Goal: Task Accomplishment & Management: Use online tool/utility

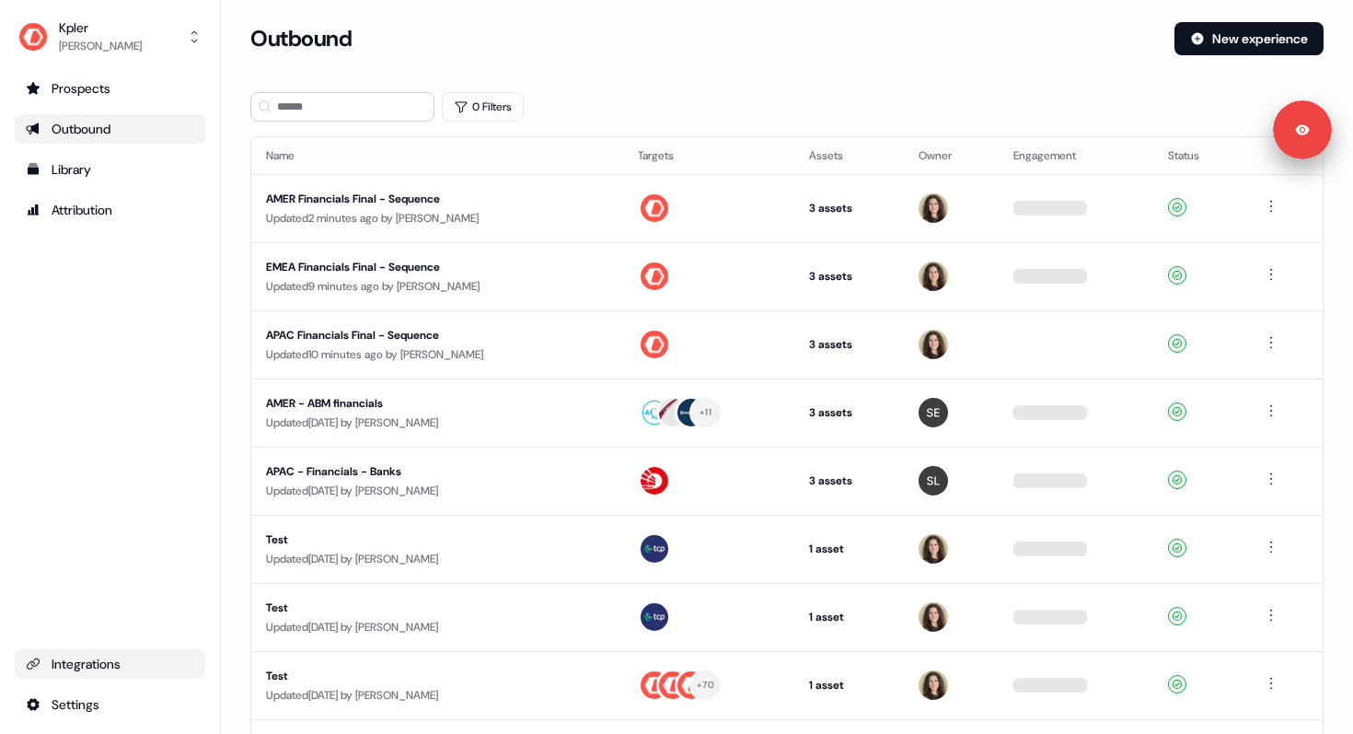
click at [103, 662] on div "Integrations" at bounding box center [110, 664] width 168 height 18
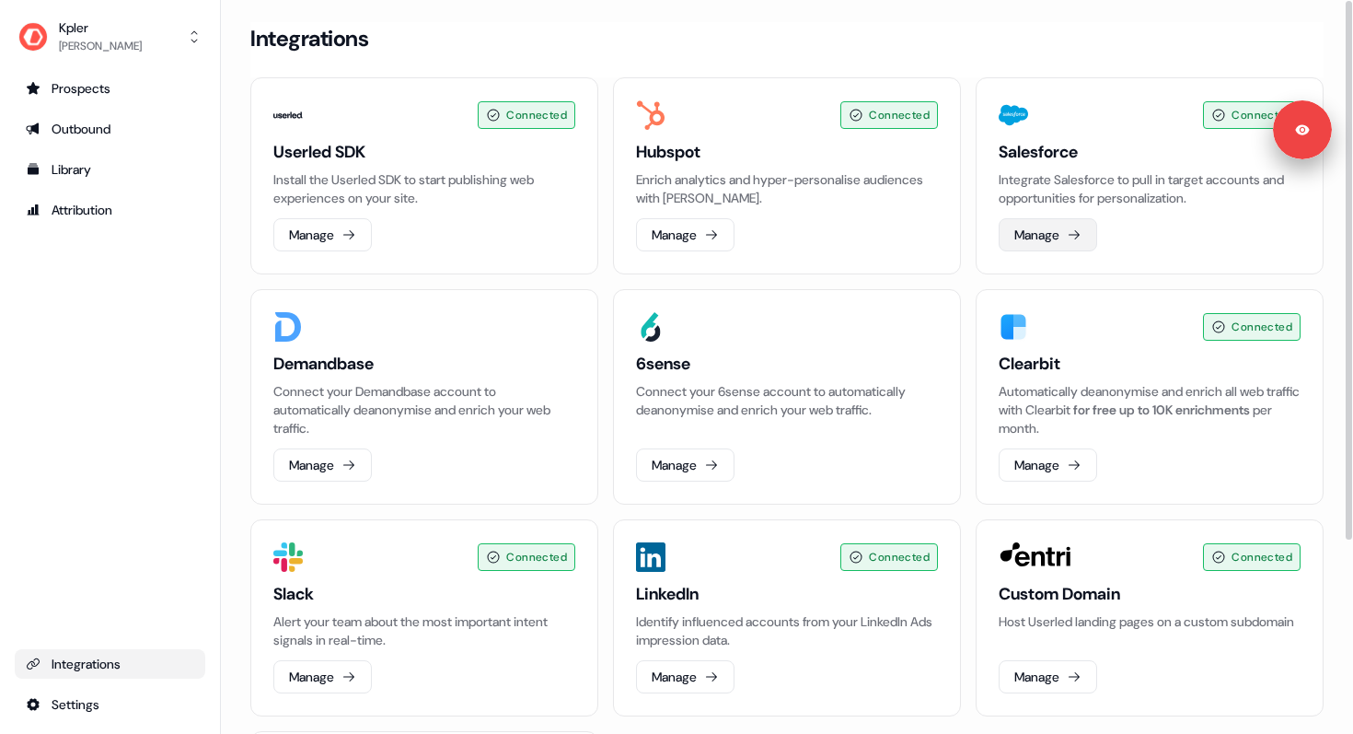
click at [1029, 238] on button "Manage" at bounding box center [1048, 234] width 99 height 33
click at [689, 223] on button "Manage" at bounding box center [685, 234] width 99 height 33
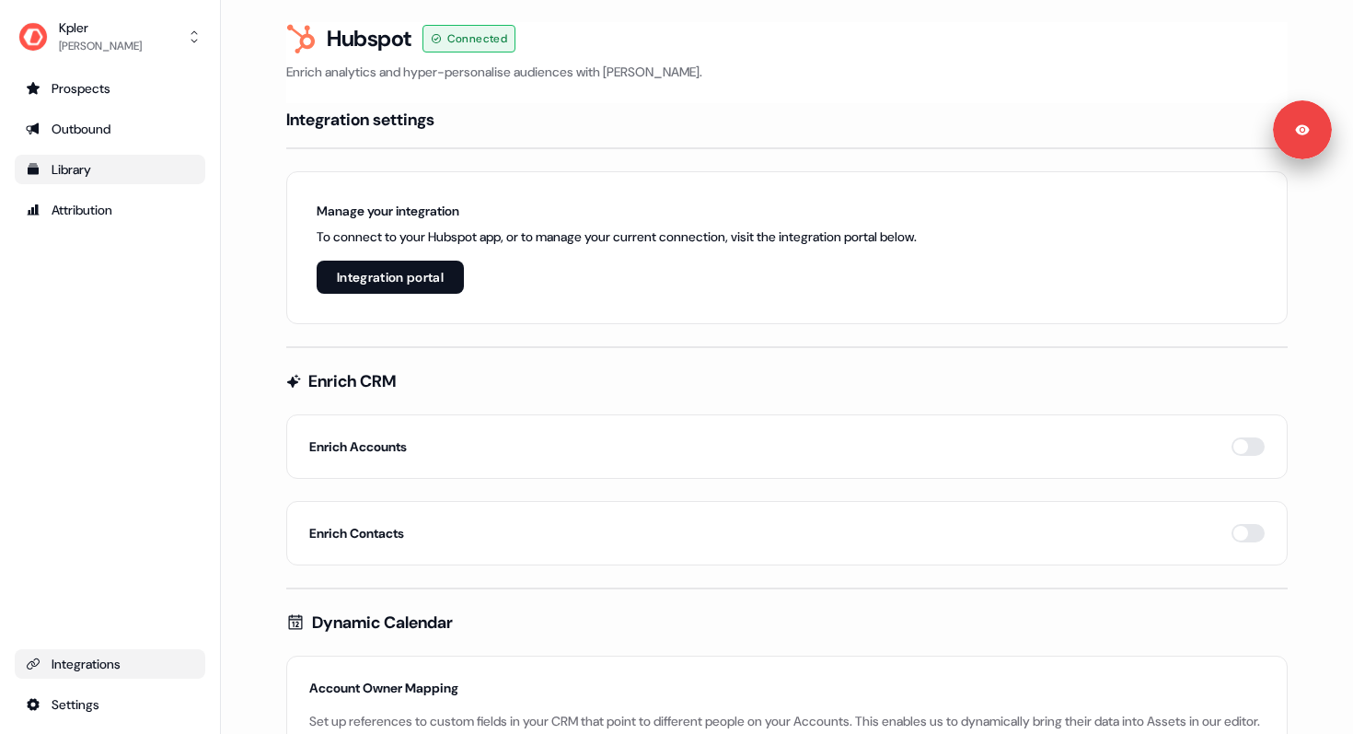
click at [86, 175] on div "Library" at bounding box center [110, 169] width 168 height 18
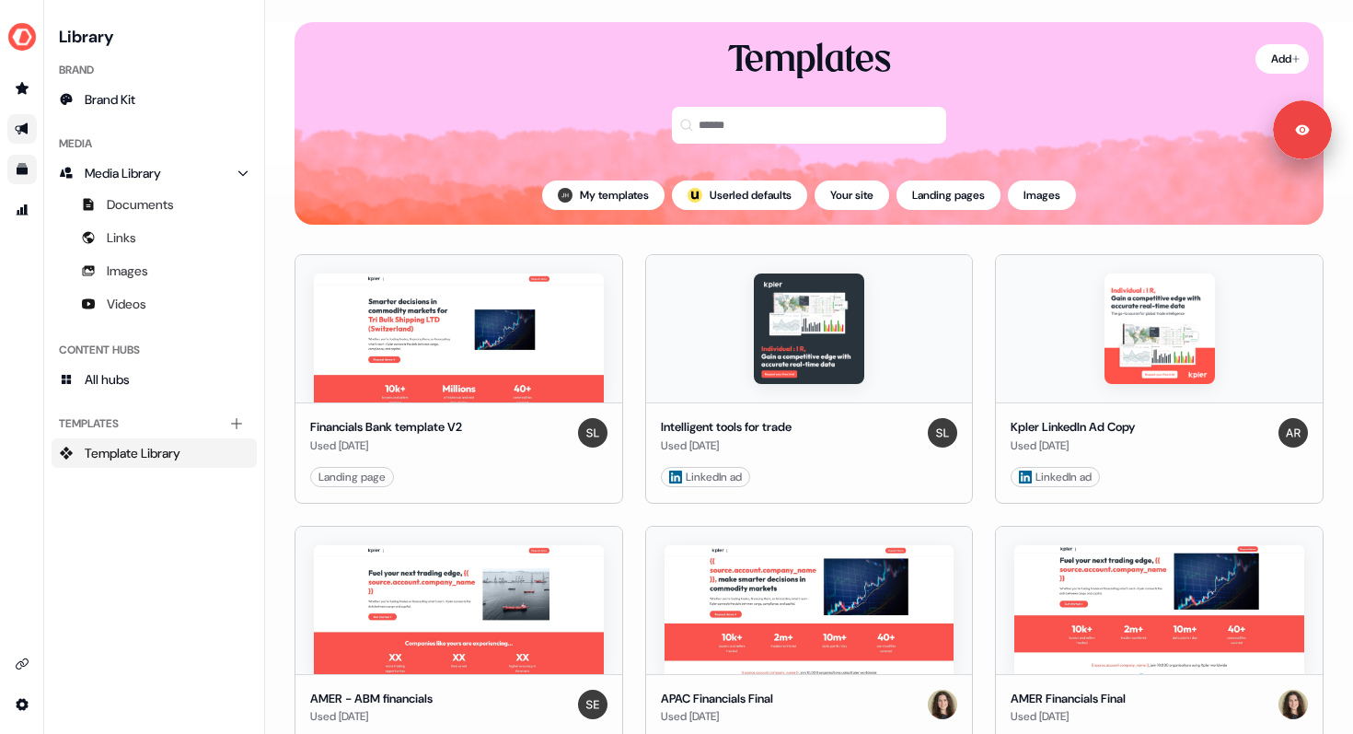
click at [33, 122] on link "Go to outbound experience" at bounding box center [21, 128] width 29 height 29
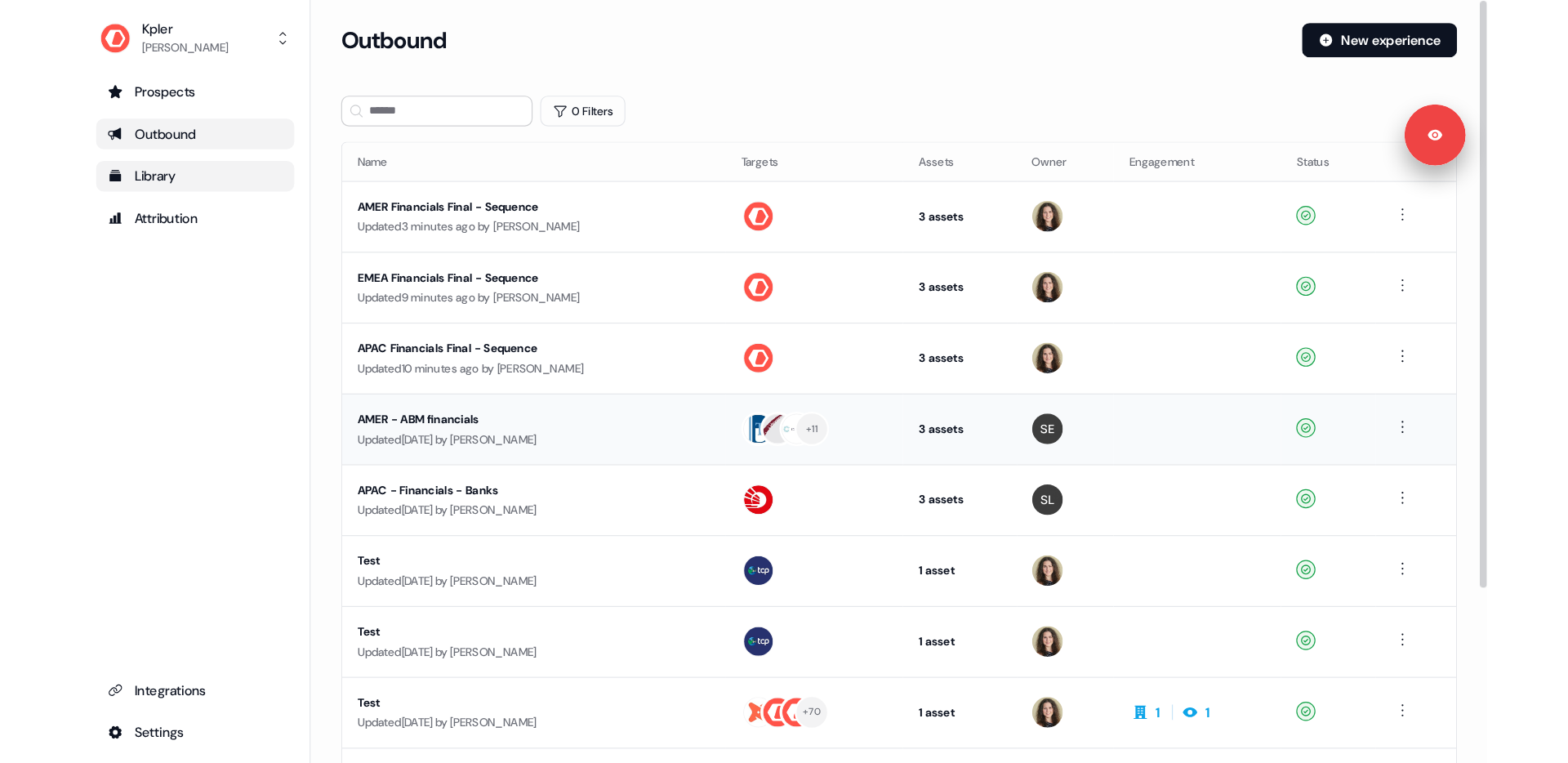
scroll to position [193, 0]
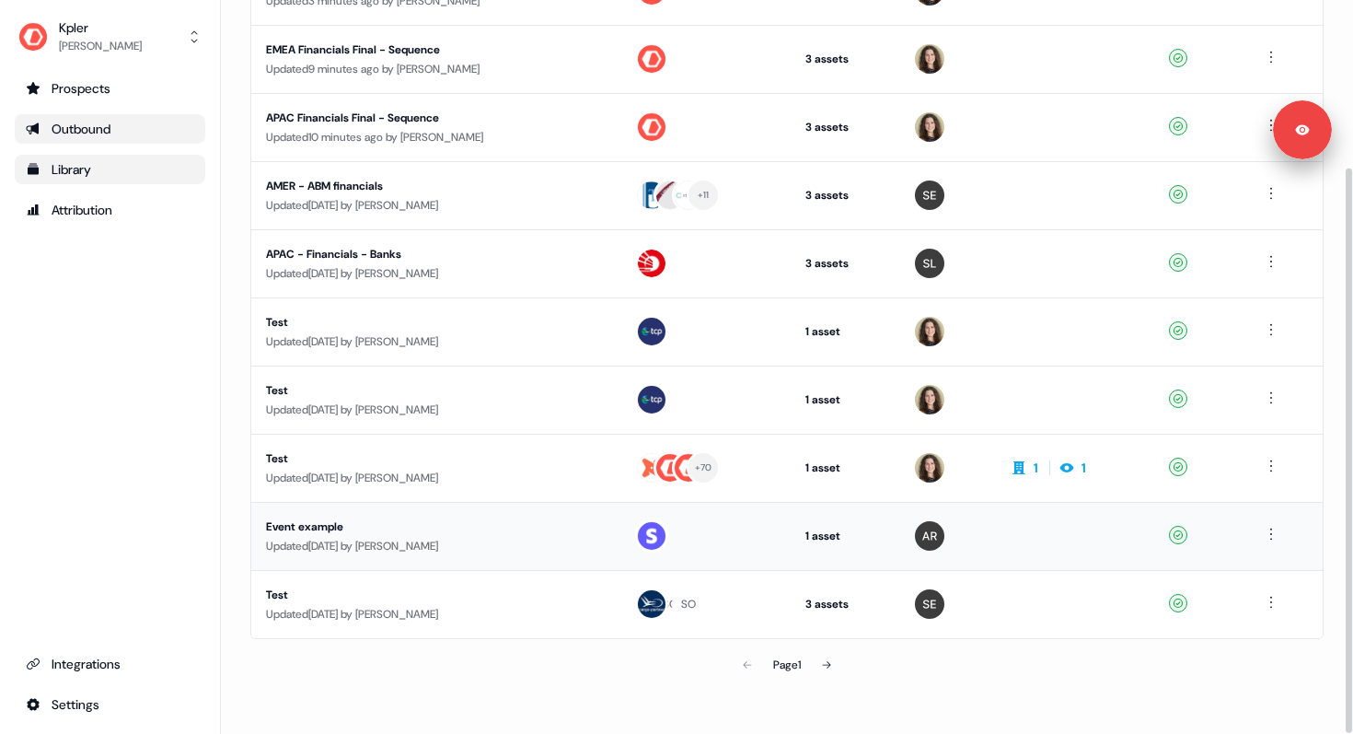
click at [599, 530] on div "Event example" at bounding box center [435, 526] width 339 height 18
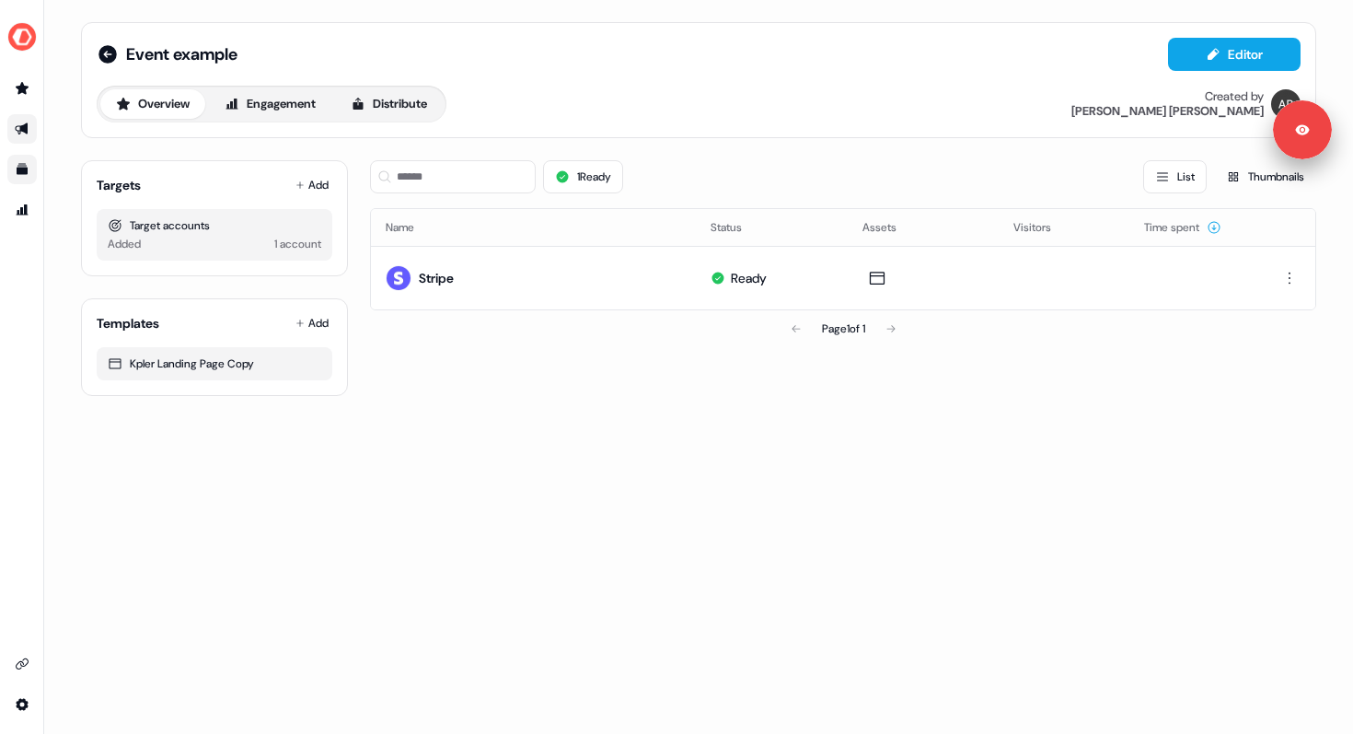
click at [296, 244] on div "1 account" at bounding box center [297, 244] width 47 height 18
click at [164, 232] on div "Target accounts" at bounding box center [215, 225] width 214 height 18
click at [302, 100] on button "Engagement" at bounding box center [270, 103] width 122 height 29
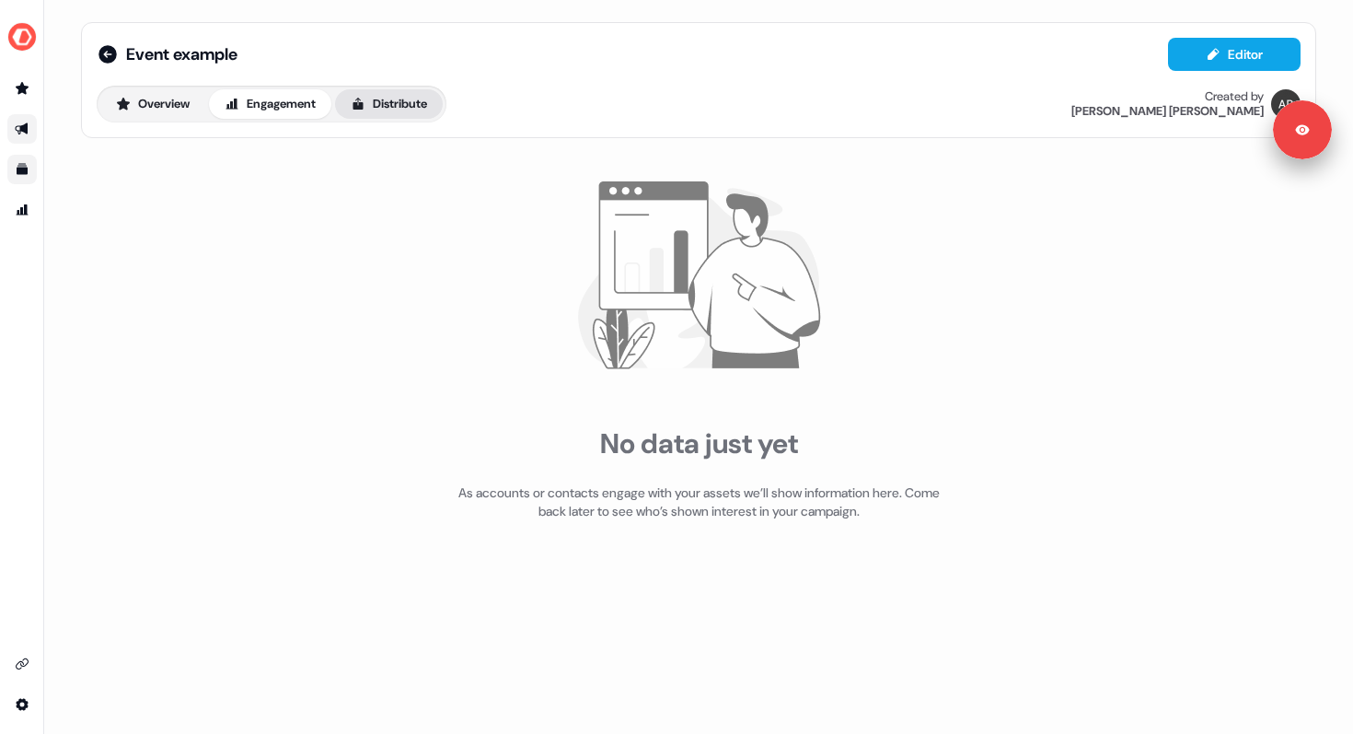
click at [385, 106] on button "Distribute" at bounding box center [389, 103] width 108 height 29
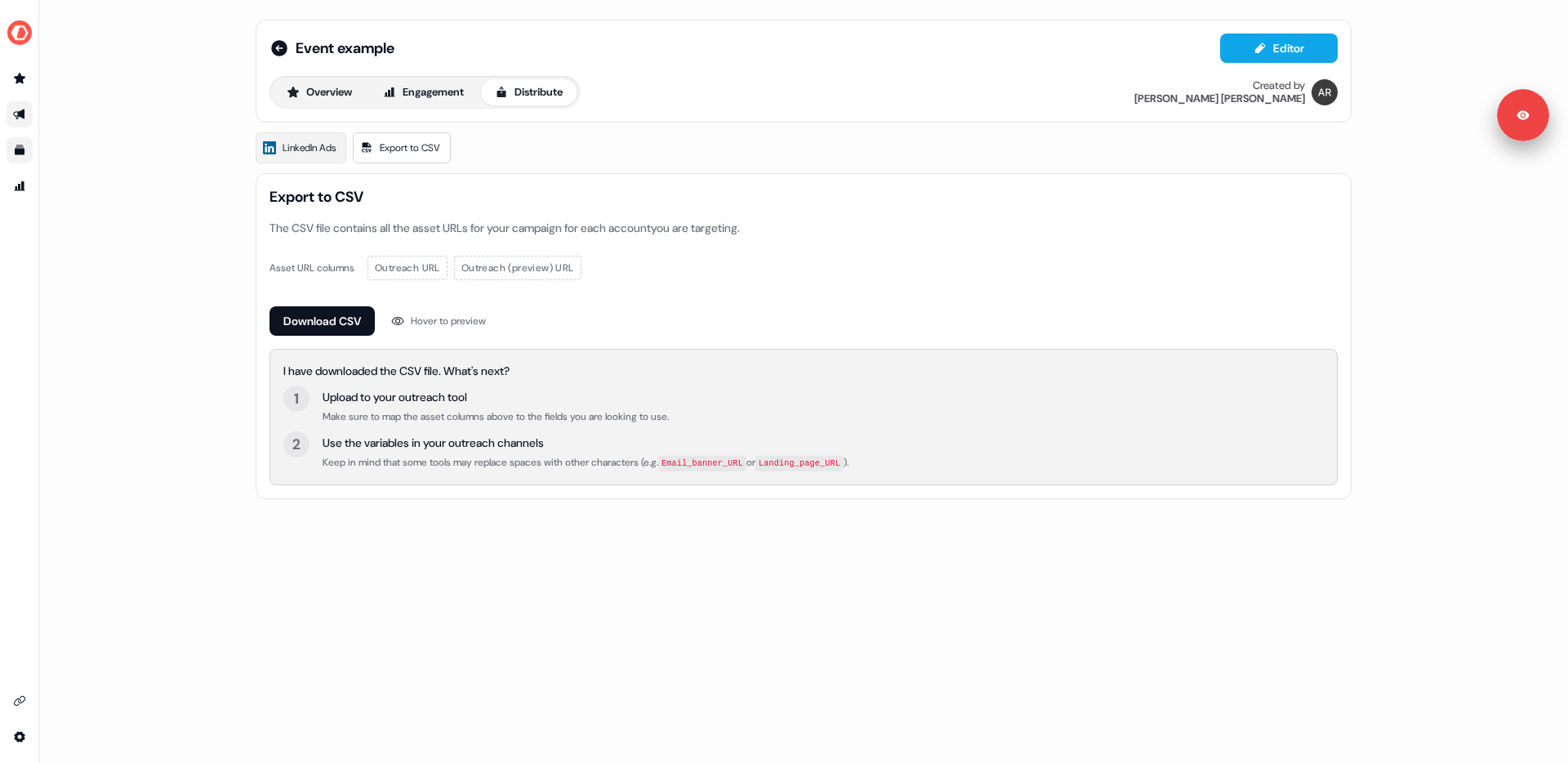
click at [27, 109] on link "Go to outbound experience" at bounding box center [19, 114] width 26 height 26
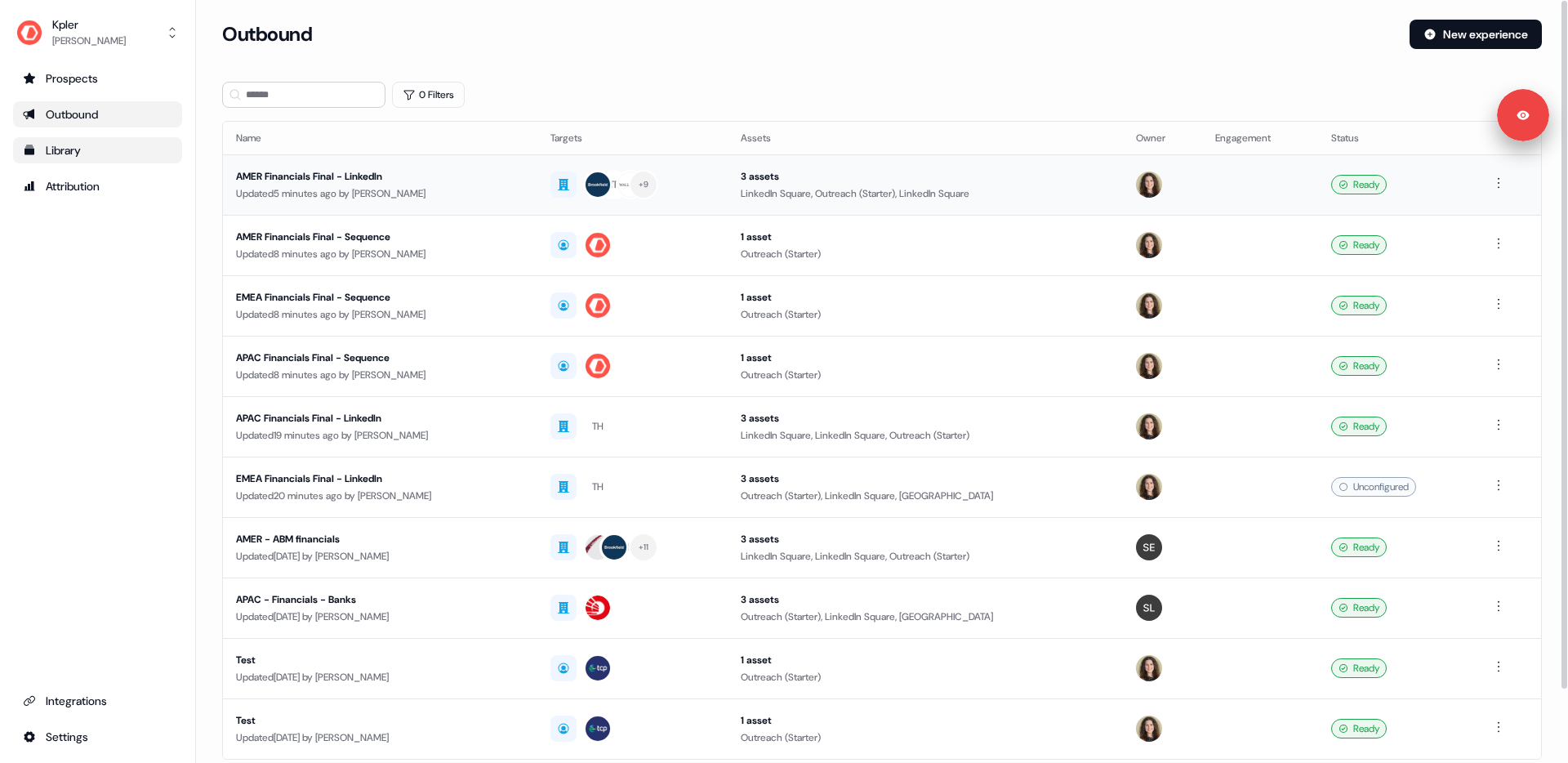
click at [318, 188] on div "Updated 5 minutes ago by Alexandra Giannelou" at bounding box center [380, 193] width 288 height 16
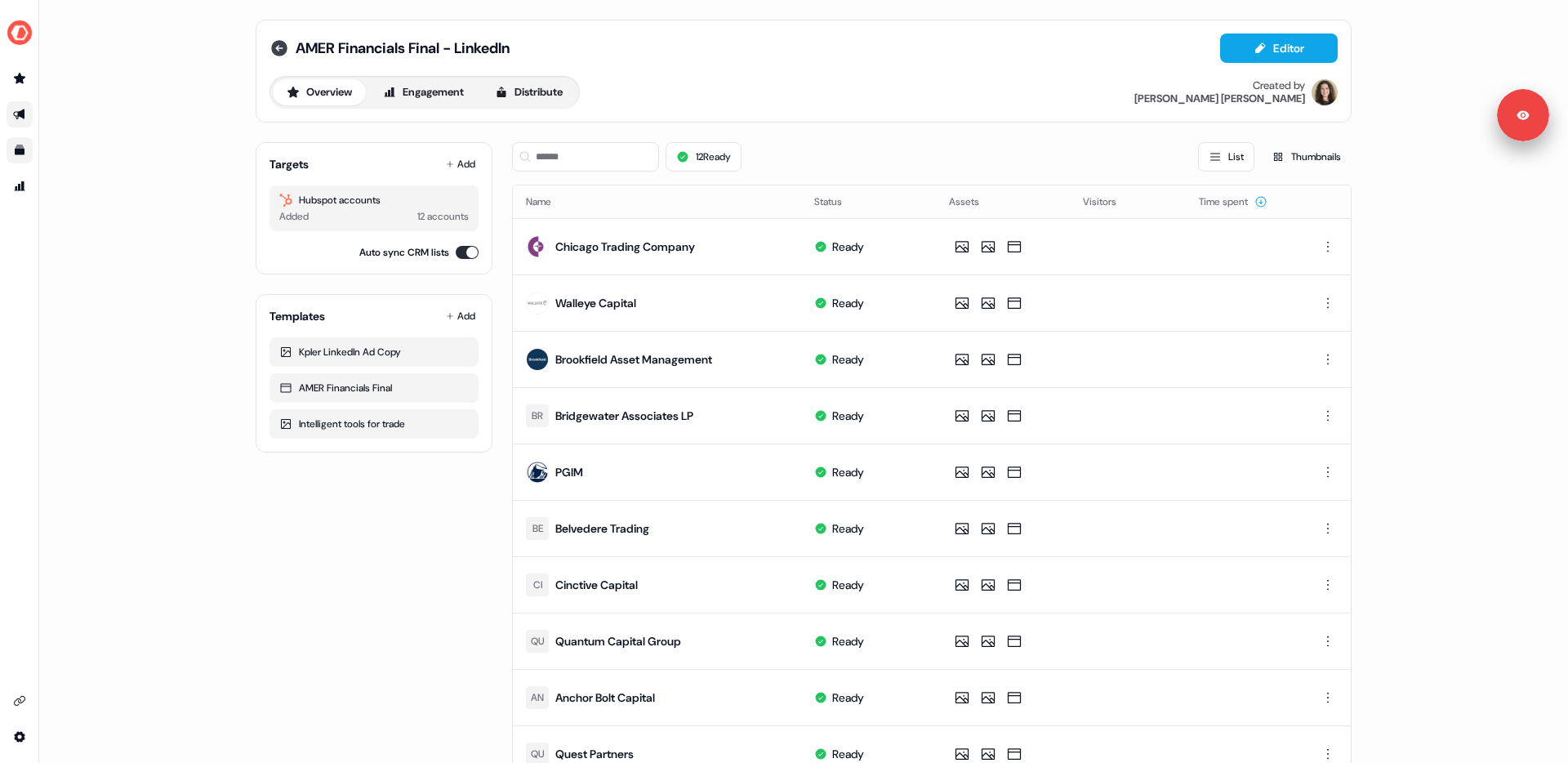
click at [279, 46] on icon at bounding box center [279, 48] width 16 height 16
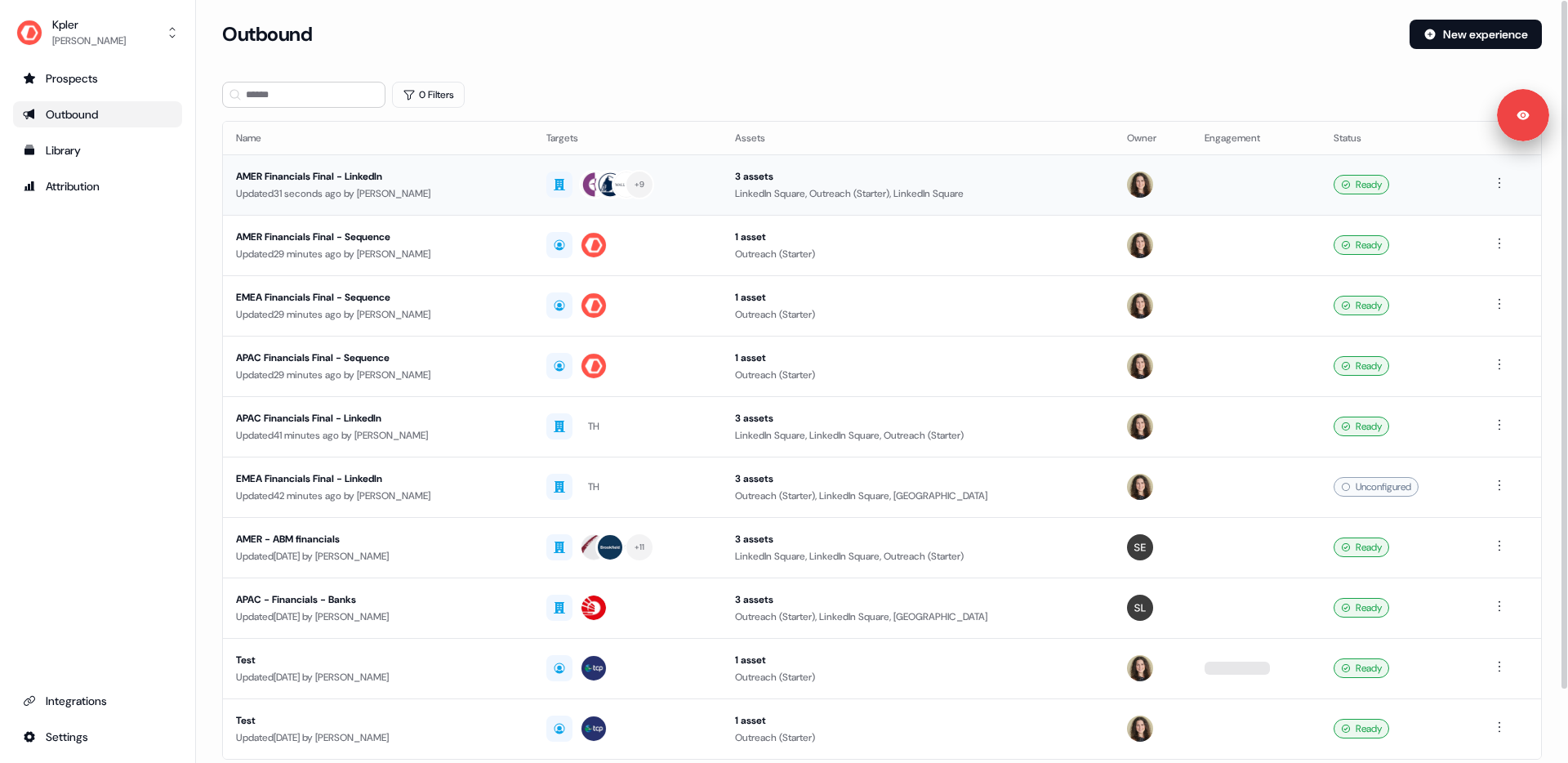
click at [404, 185] on div "Updated 31 seconds ago by [PERSON_NAME]" at bounding box center [378, 193] width 284 height 16
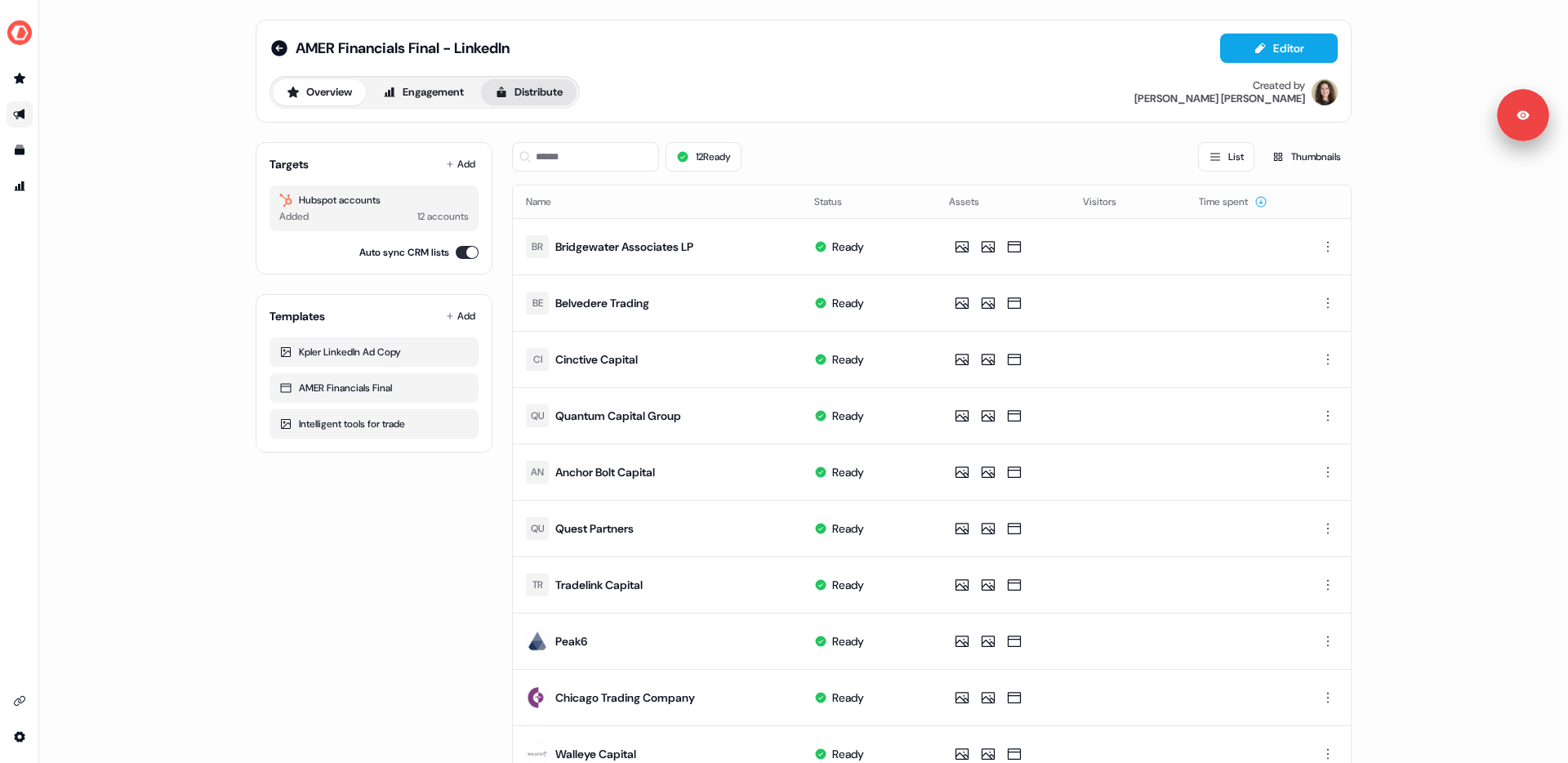
click at [532, 89] on button "Distribute" at bounding box center [529, 91] width 96 height 26
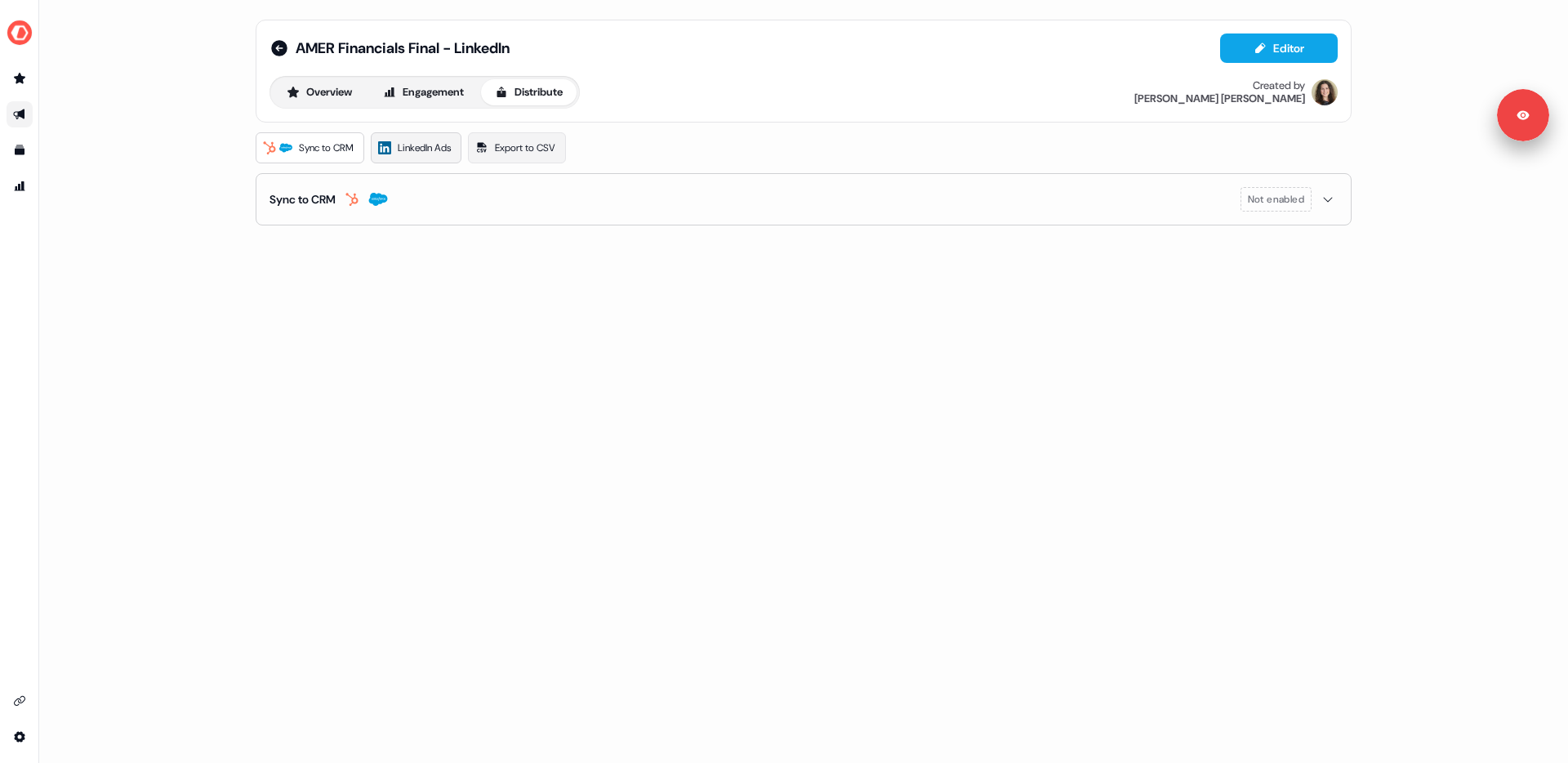
click at [427, 149] on span "LinkedIn Ads" at bounding box center [424, 147] width 53 height 16
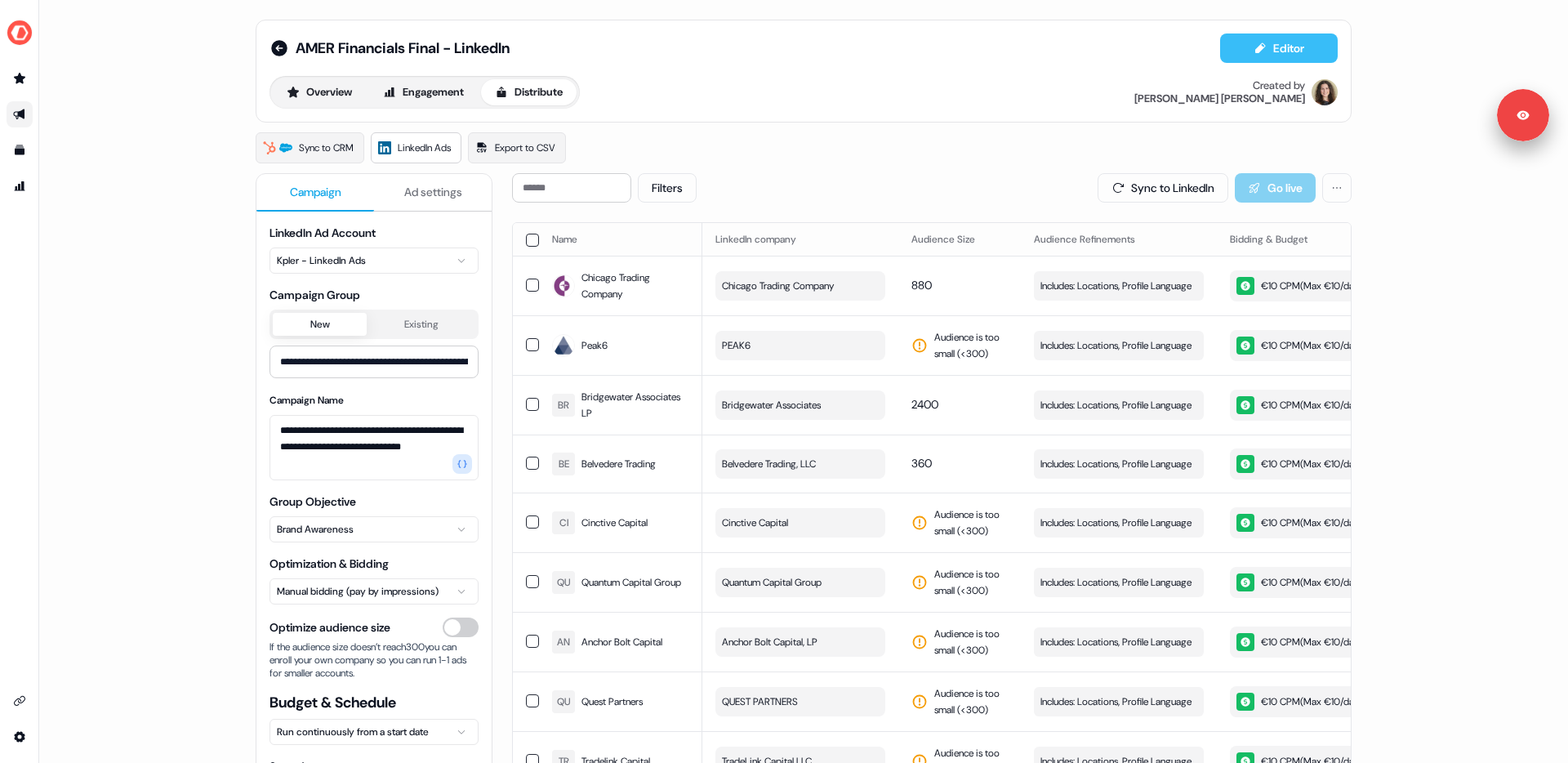
click at [1256, 49] on icon at bounding box center [1259, 48] width 10 height 11
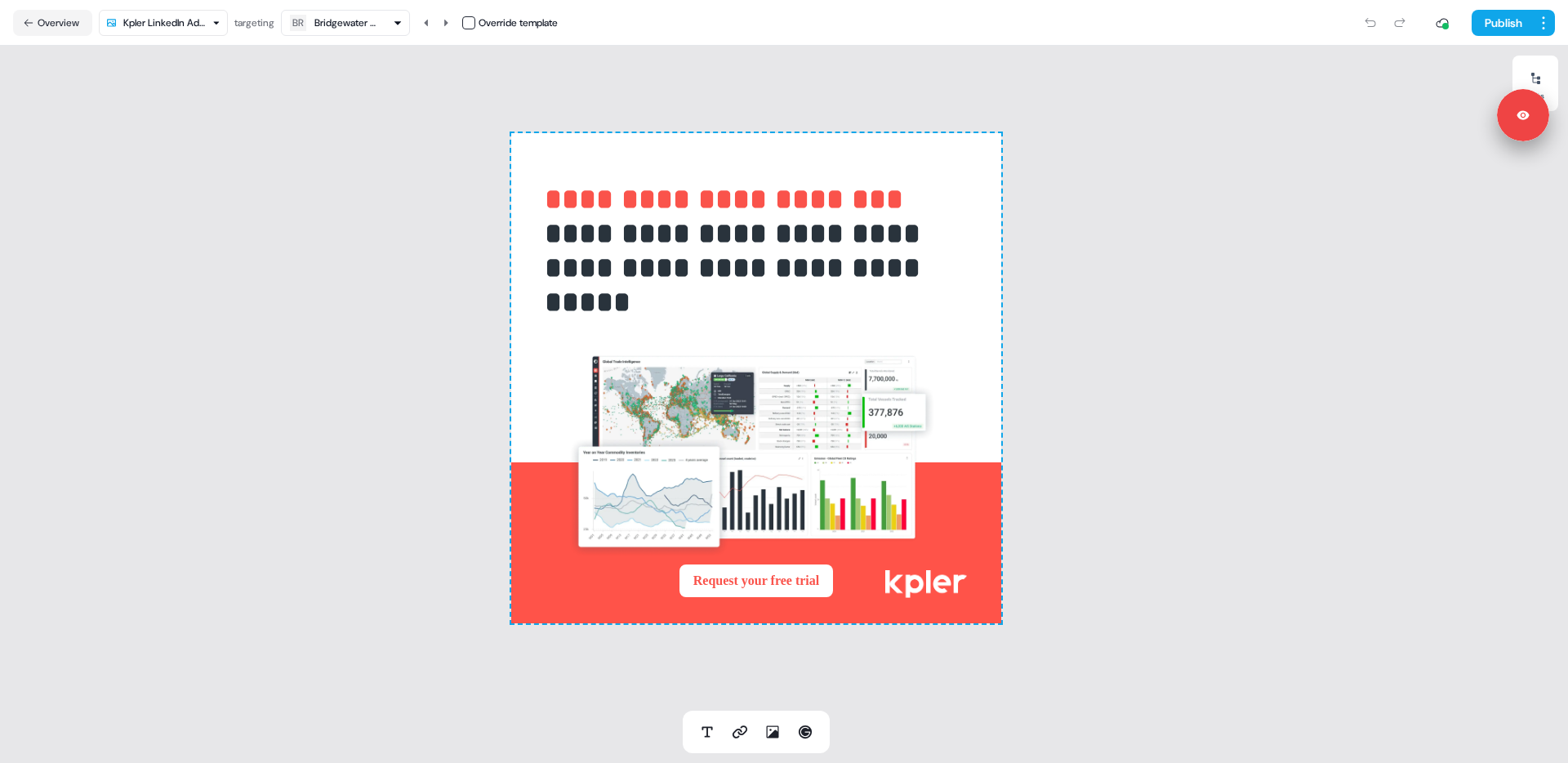
click at [403, 24] on icon "button" at bounding box center [397, 22] width 10 height 10
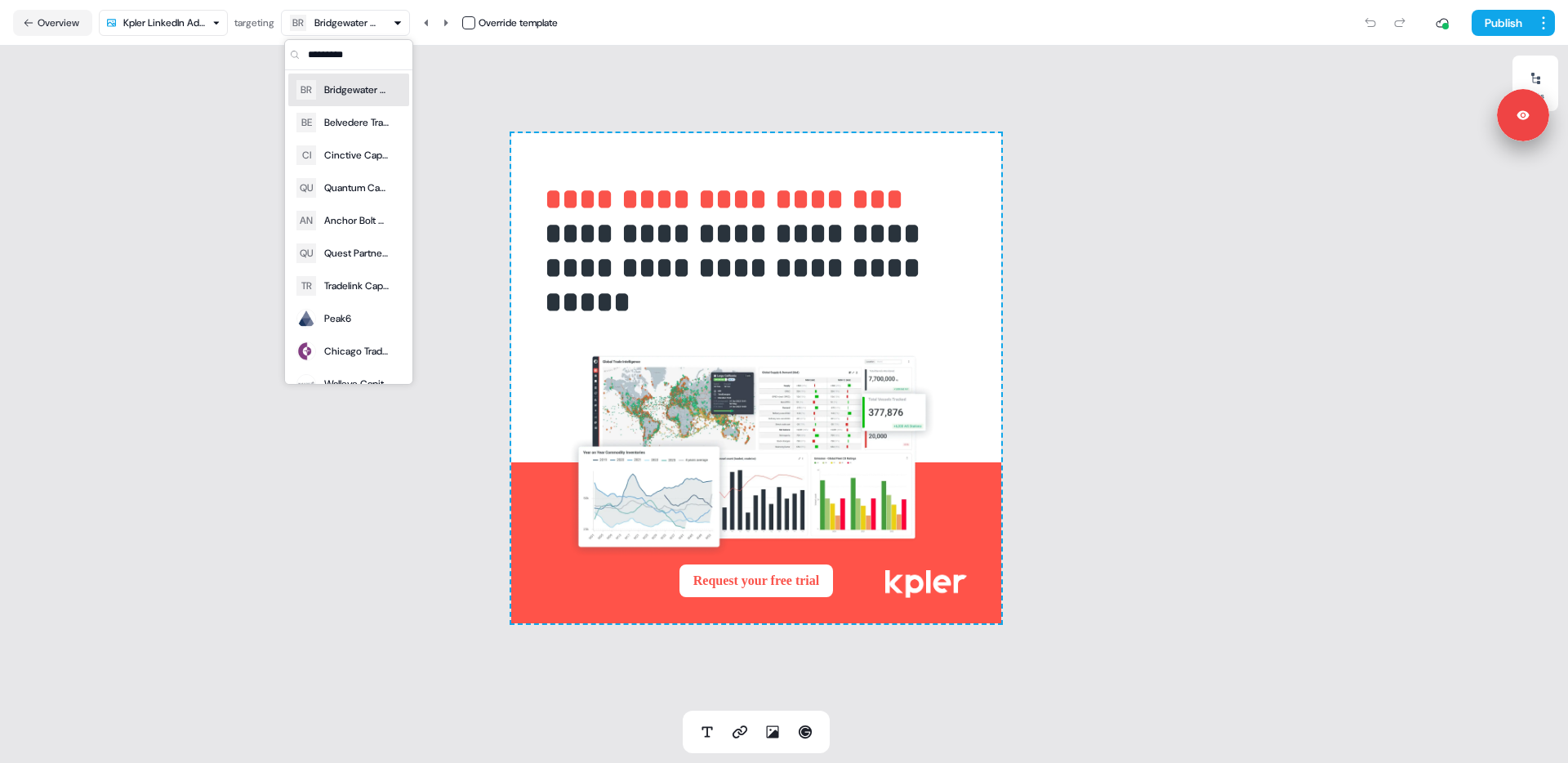
click at [211, 29] on html "**********" at bounding box center [784, 382] width 1568 height 763
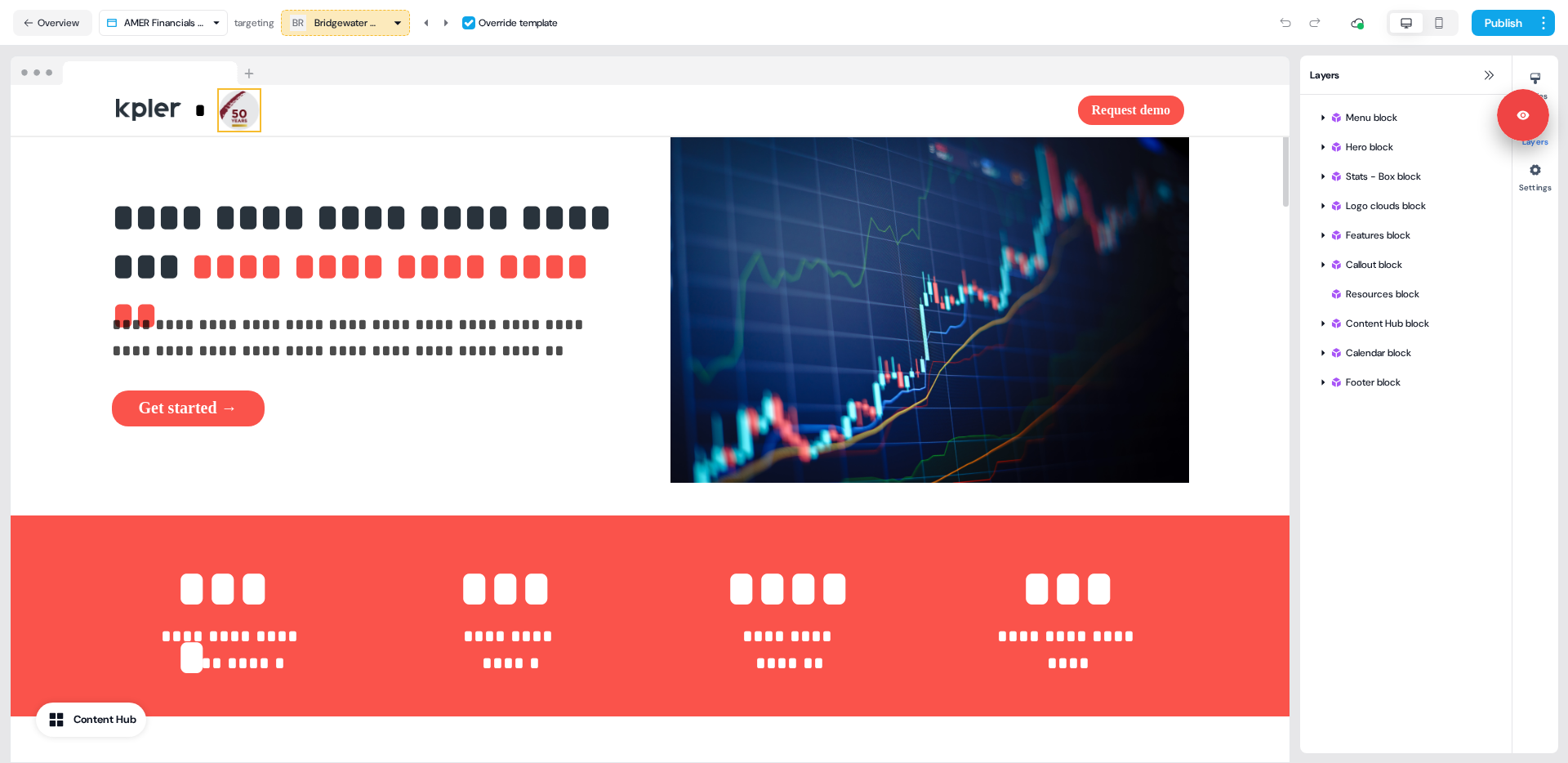
click at [231, 115] on img at bounding box center [239, 110] width 41 height 41
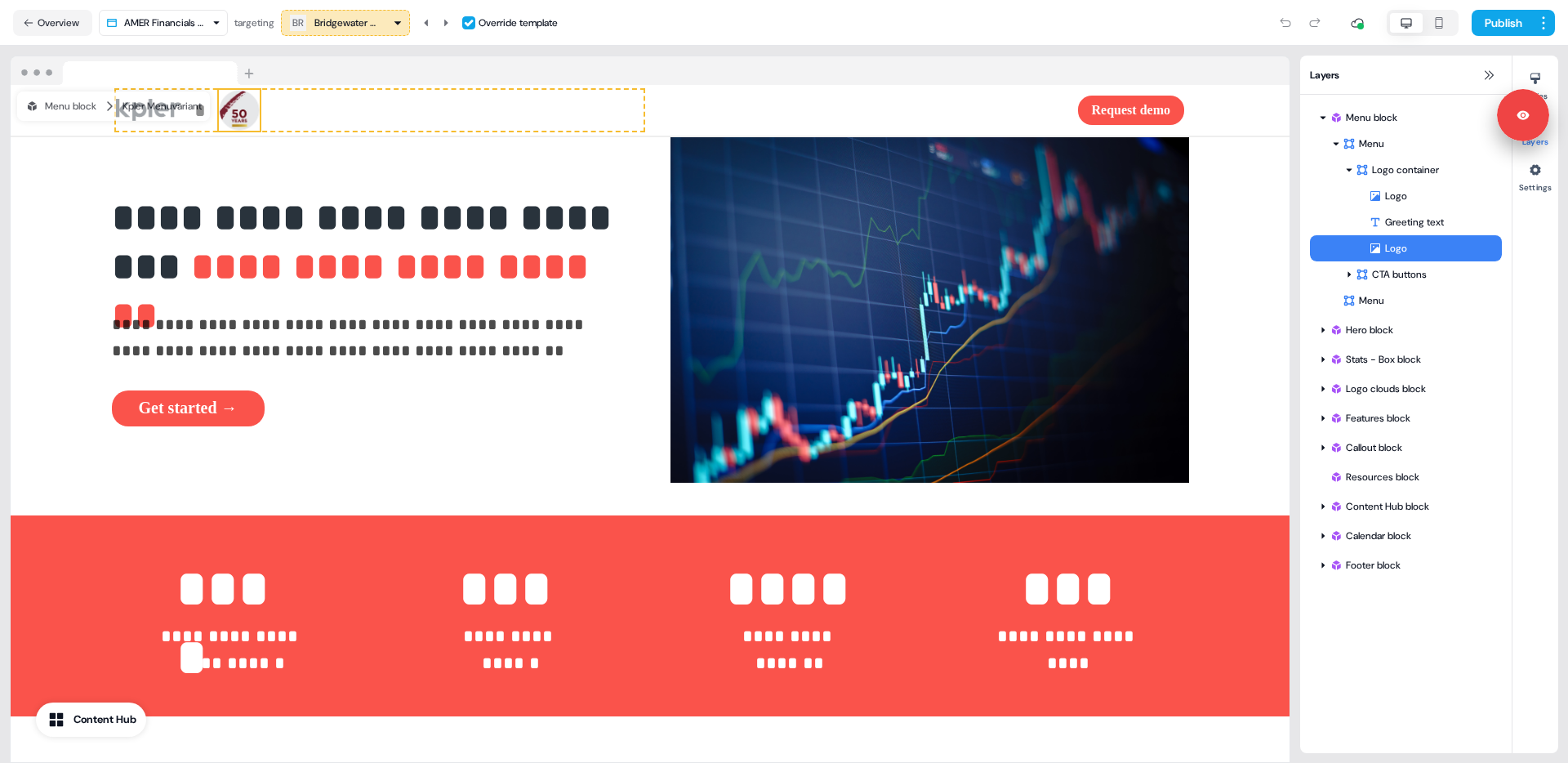
click at [484, 59] on div at bounding box center [650, 71] width 1279 height 29
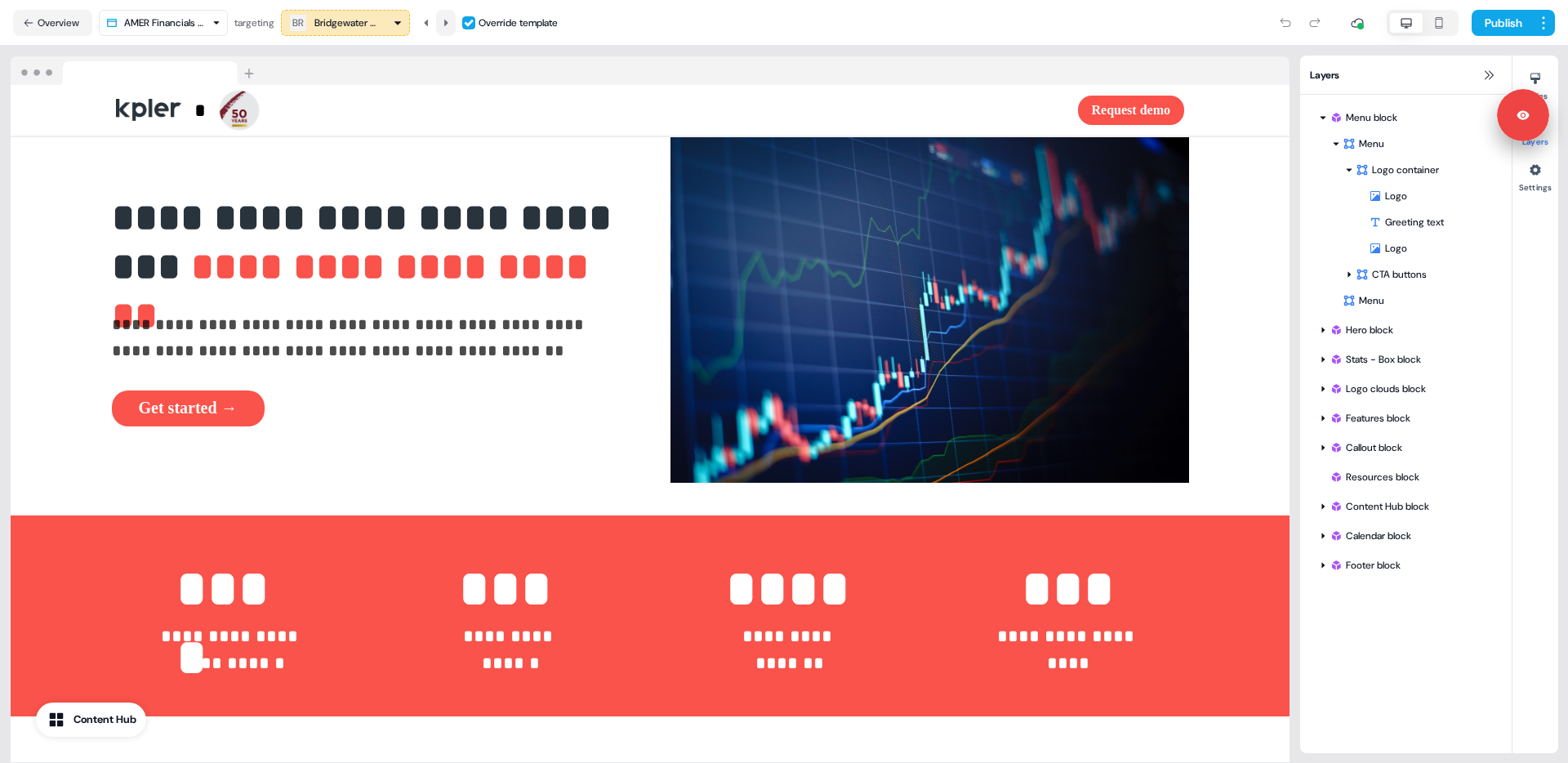
click at [448, 21] on icon at bounding box center [446, 21] width 4 height 6
click at [431, 24] on icon at bounding box center [426, 22] width 10 height 10
click at [448, 26] on icon at bounding box center [445, 22] width 10 height 10
click at [451, 26] on icon at bounding box center [445, 22] width 10 height 10
click at [431, 26] on icon at bounding box center [426, 22] width 10 height 10
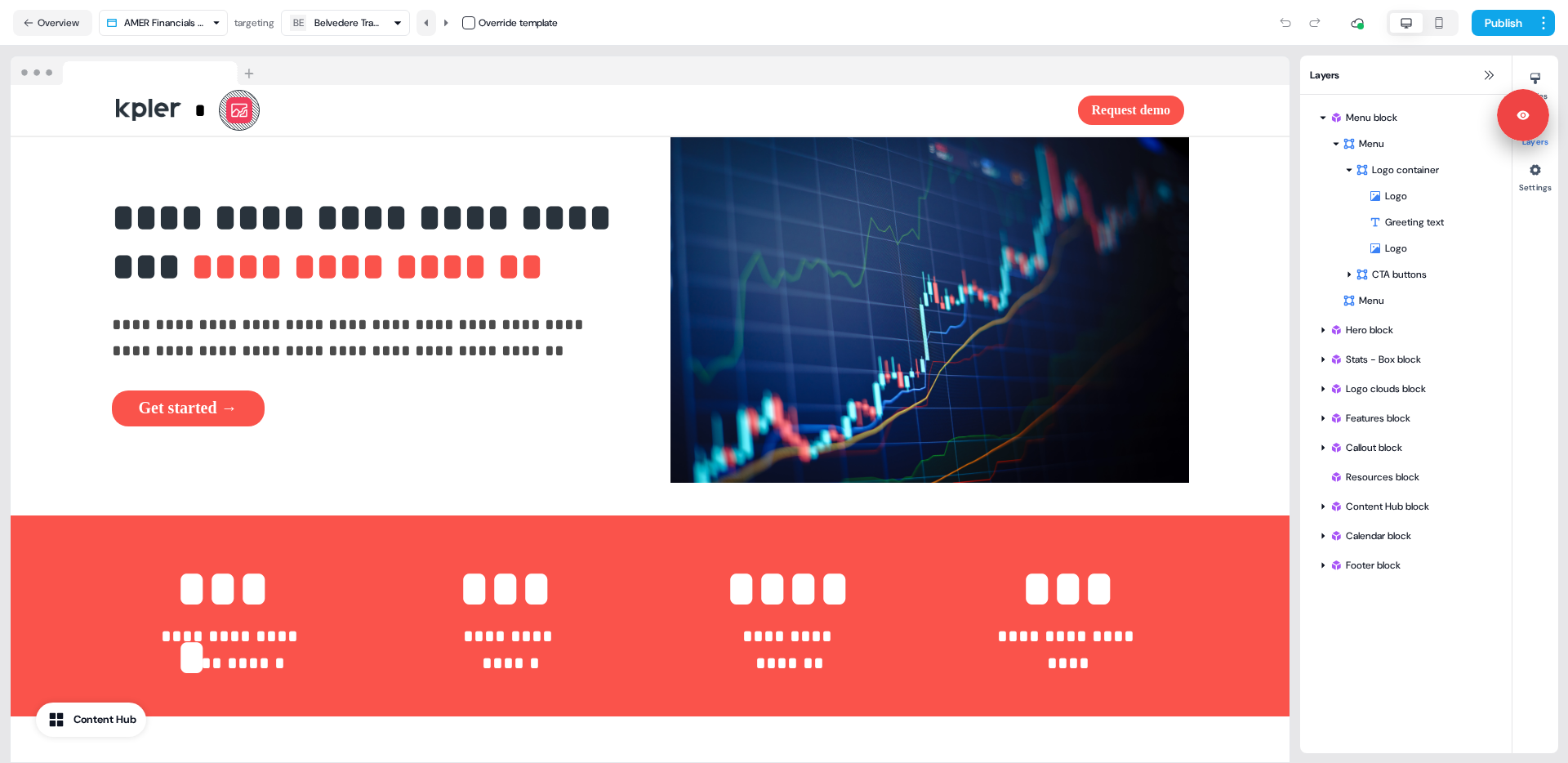
click at [431, 26] on icon at bounding box center [426, 22] width 10 height 10
click at [445, 24] on icon at bounding box center [445, 22] width 10 height 10
click at [472, 21] on button "button" at bounding box center [468, 22] width 13 height 13
click at [230, 119] on icon at bounding box center [239, 110] width 20 height 20
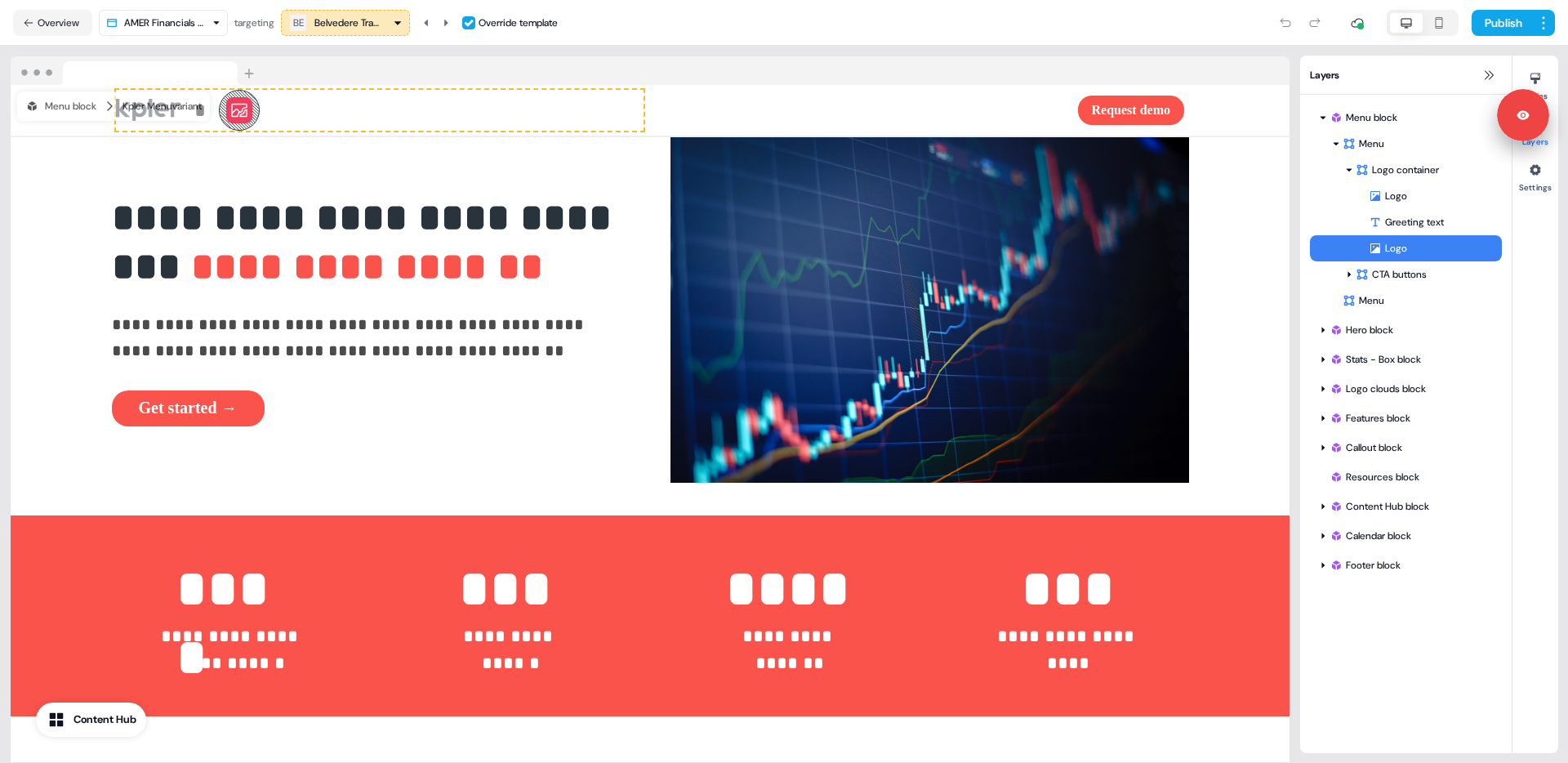
click at [1439, 253] on div "Logo" at bounding box center [1435, 248] width 133 height 16
click at [1539, 75] on icon at bounding box center [1534, 79] width 10 height 12
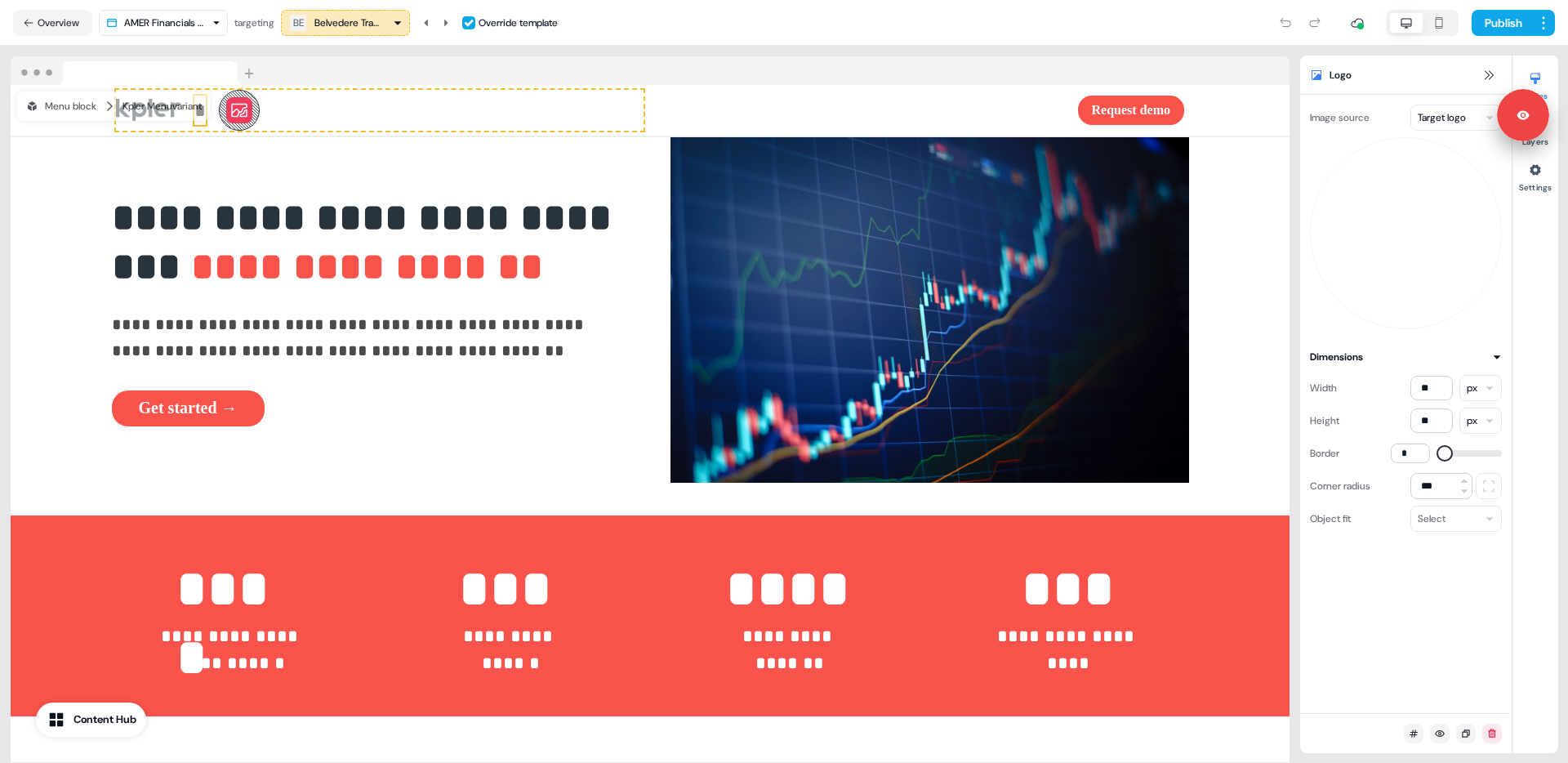
click at [1464, 115] on html "**********" at bounding box center [784, 382] width 1568 height 763
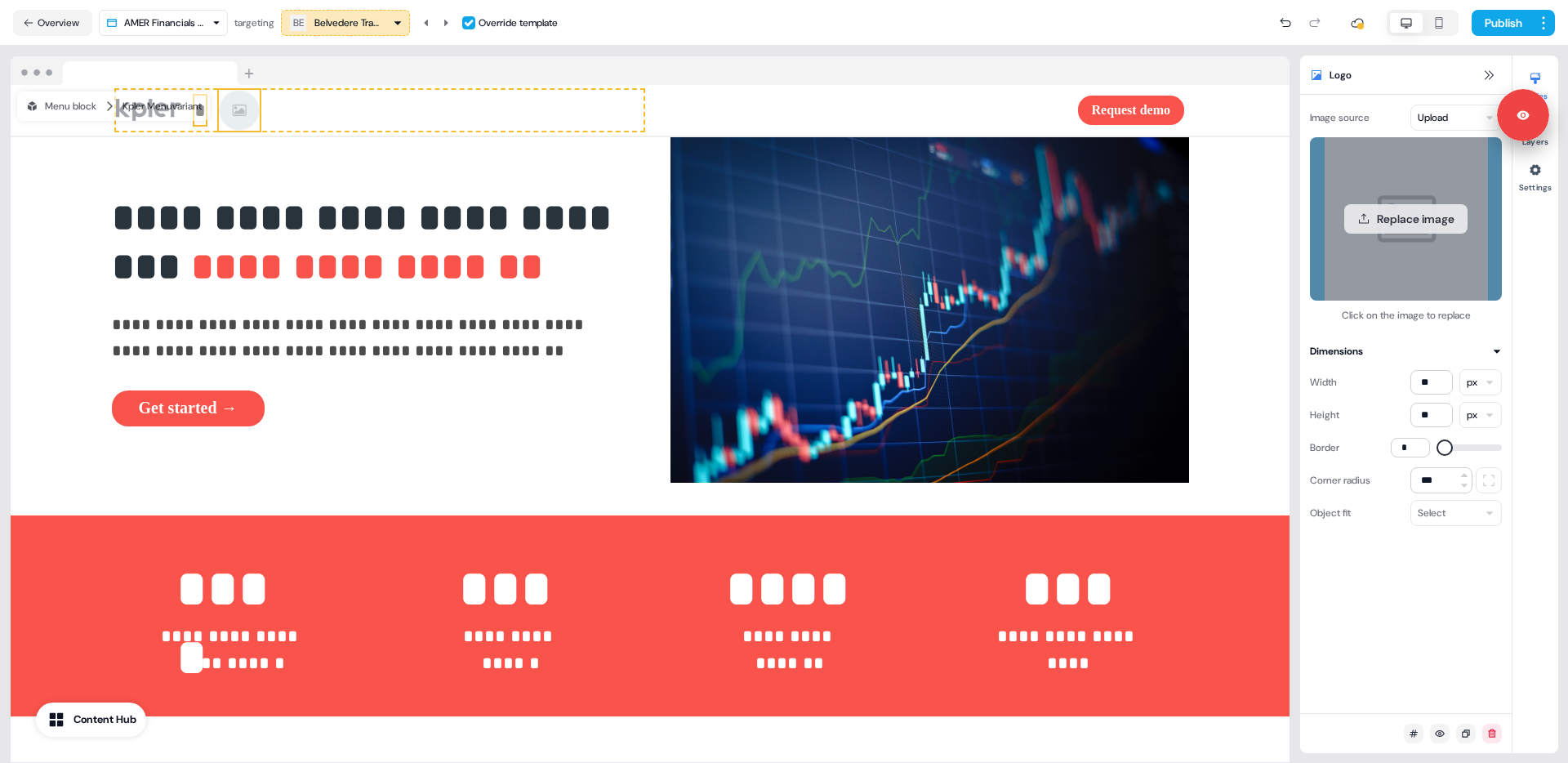
click at [1383, 218] on button "Replace image" at bounding box center [1405, 218] width 123 height 29
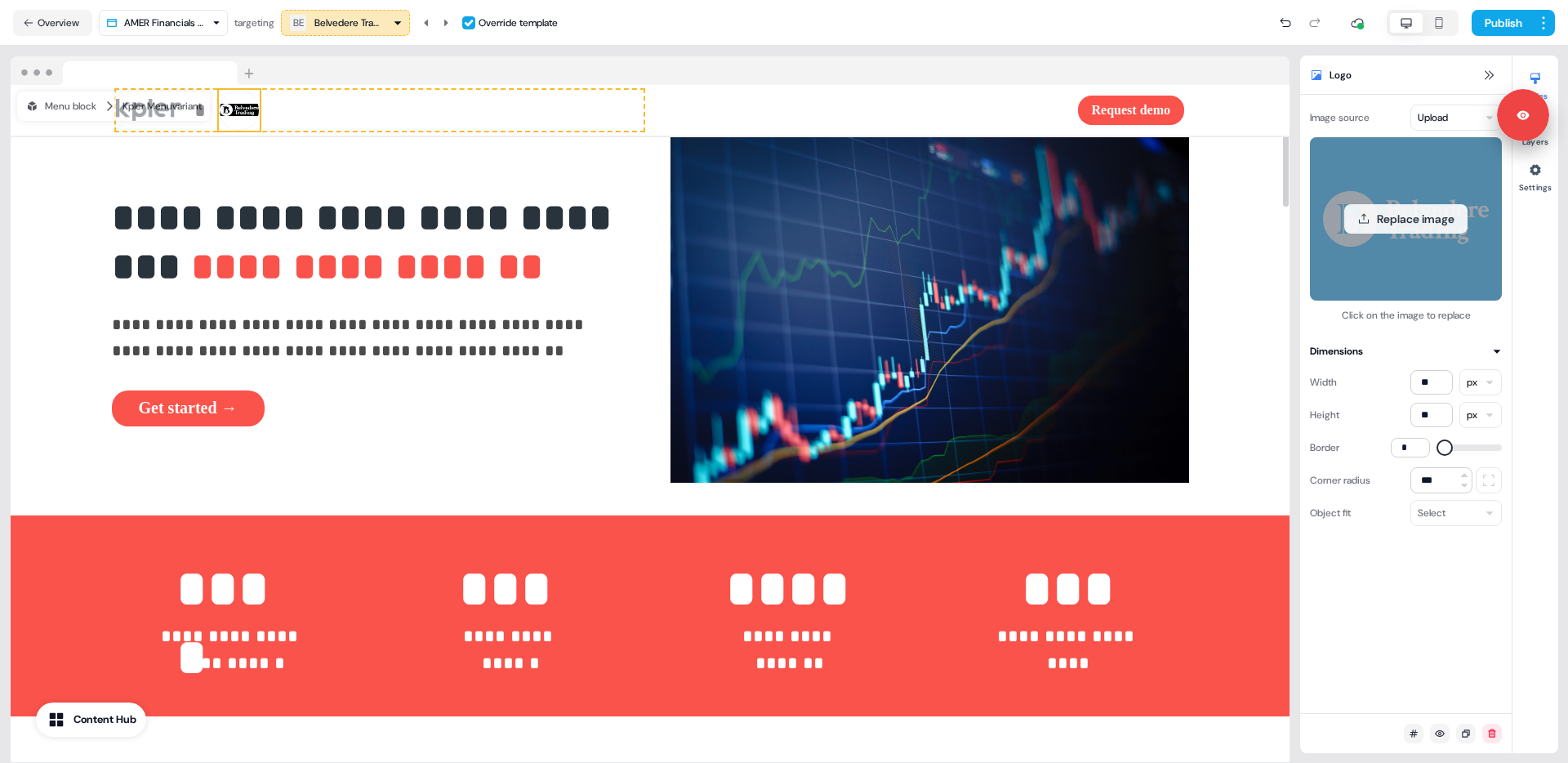
click at [1380, 237] on div "Replace image" at bounding box center [1406, 219] width 192 height 163
click at [1391, 208] on button "Replace image" at bounding box center [1405, 218] width 123 height 29
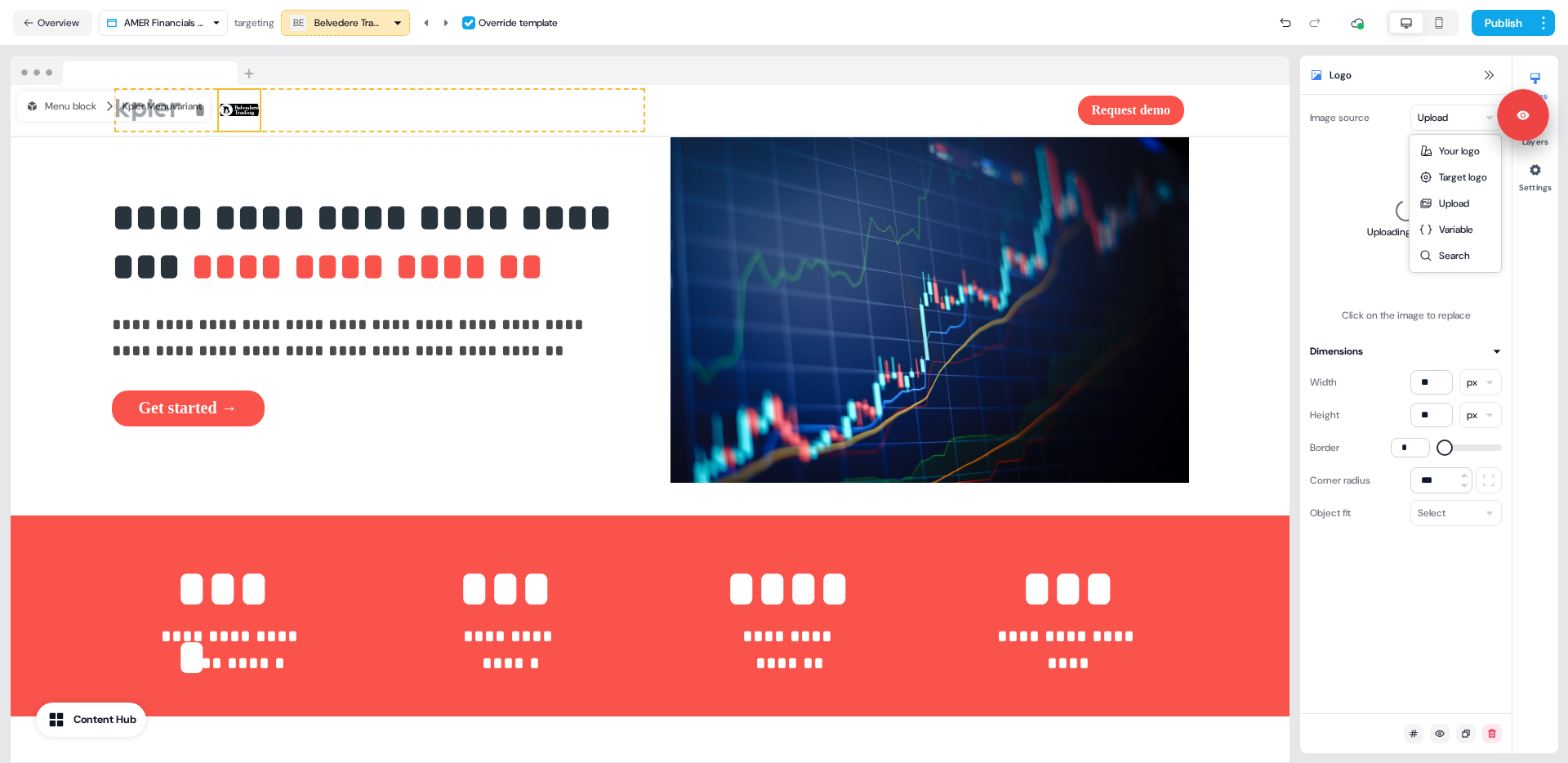
click at [1431, 121] on html "**********" at bounding box center [784, 382] width 1568 height 763
click at [1481, 120] on html "**********" at bounding box center [784, 382] width 1568 height 763
click at [1400, 217] on icon at bounding box center [1406, 210] width 31 height 31
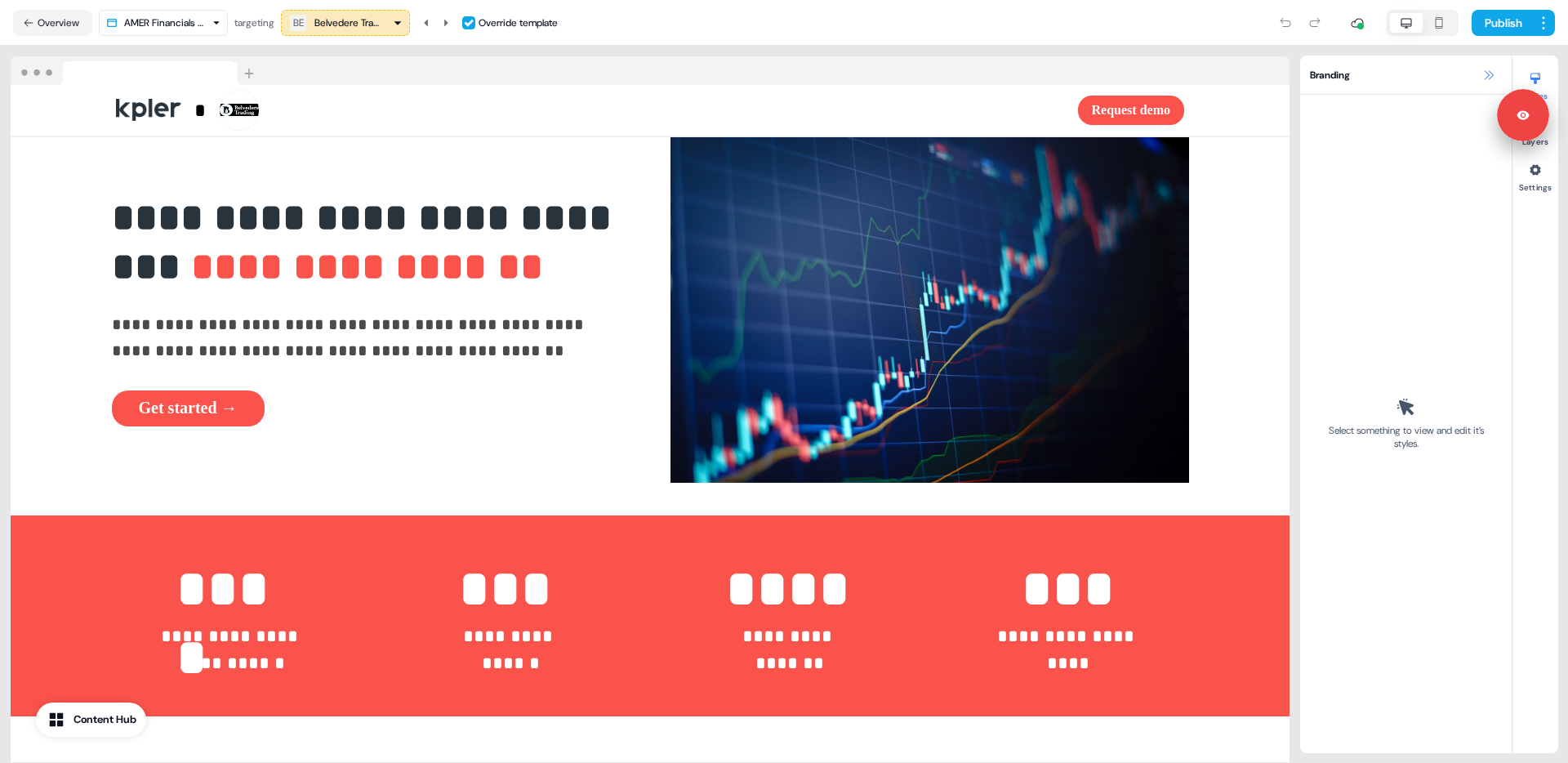
click at [1489, 75] on icon at bounding box center [1488, 75] width 13 height 13
click at [225, 107] on img at bounding box center [239, 110] width 41 height 41
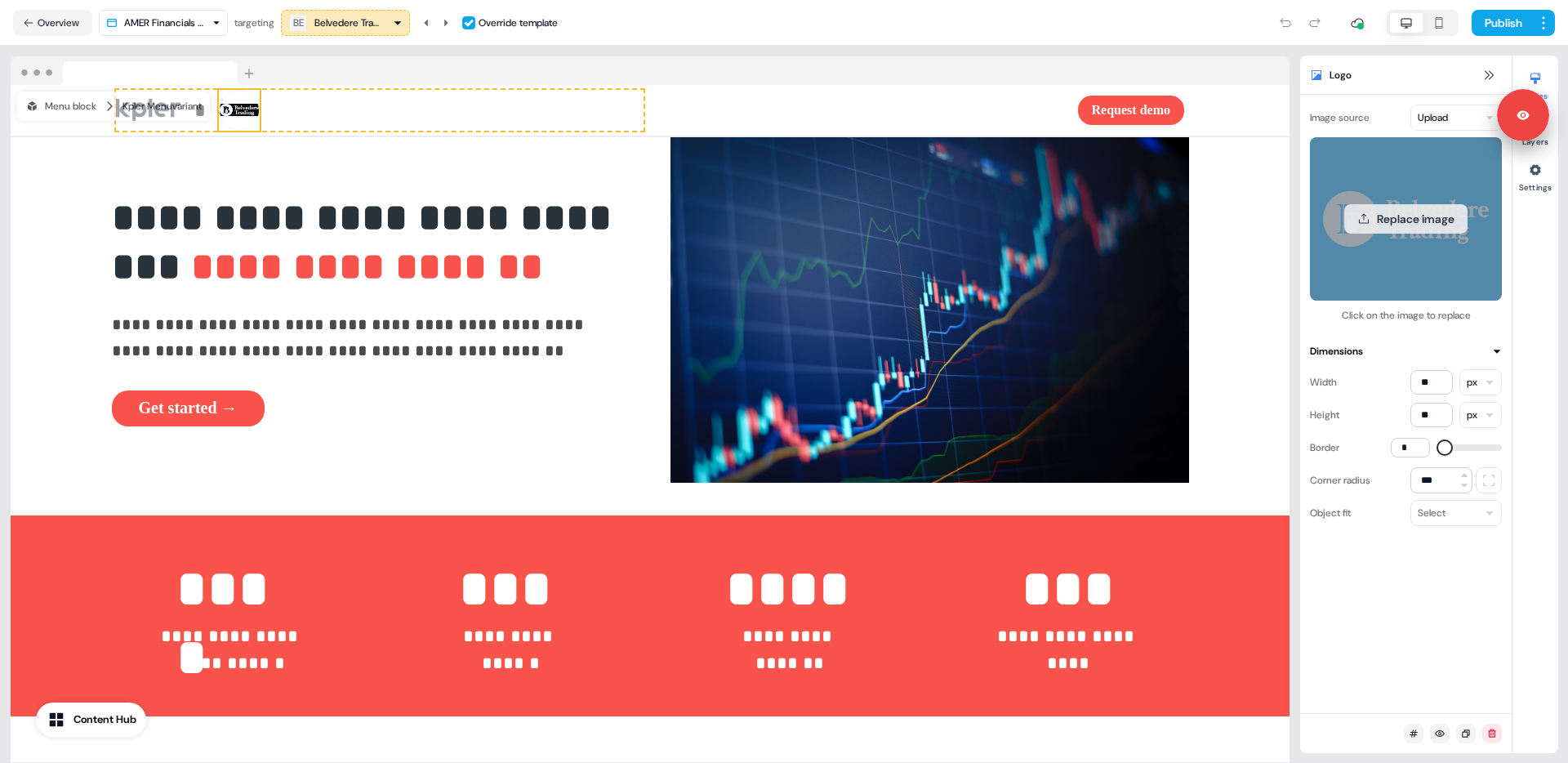
click at [1442, 220] on button "Replace image" at bounding box center [1405, 218] width 123 height 29
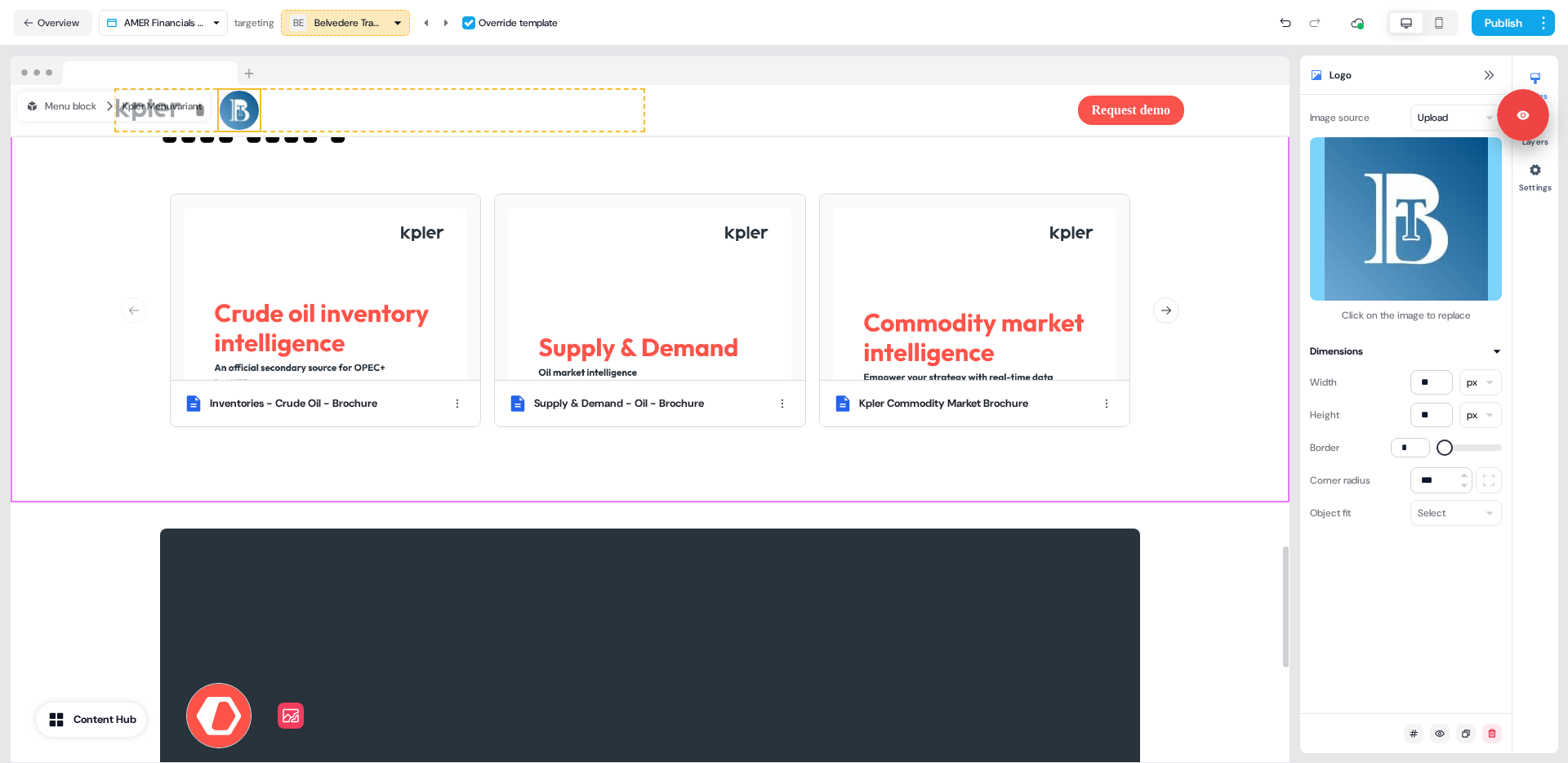
scroll to position [2952, 0]
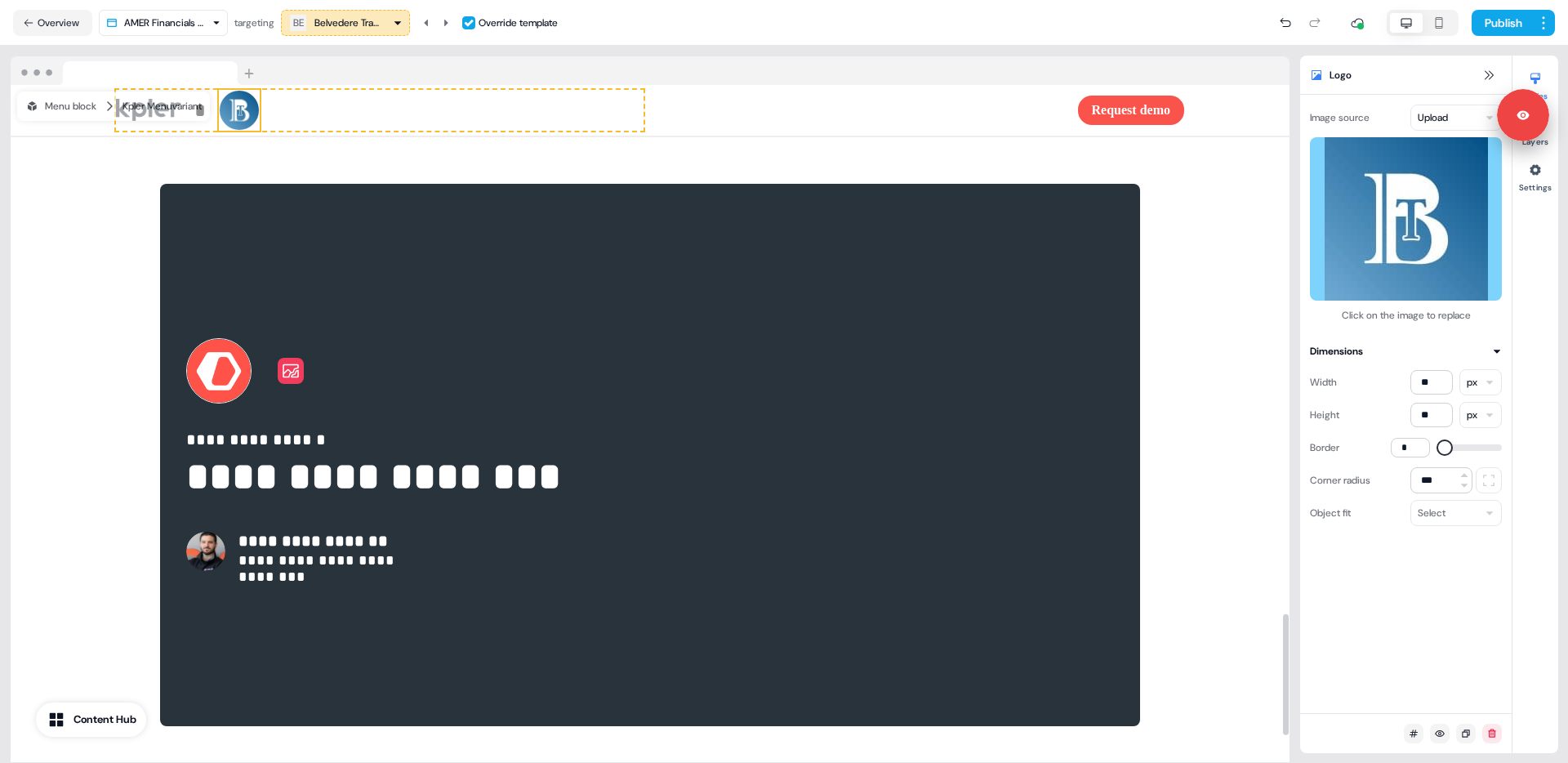
click at [282, 381] on icon at bounding box center [291, 371] width 20 height 20
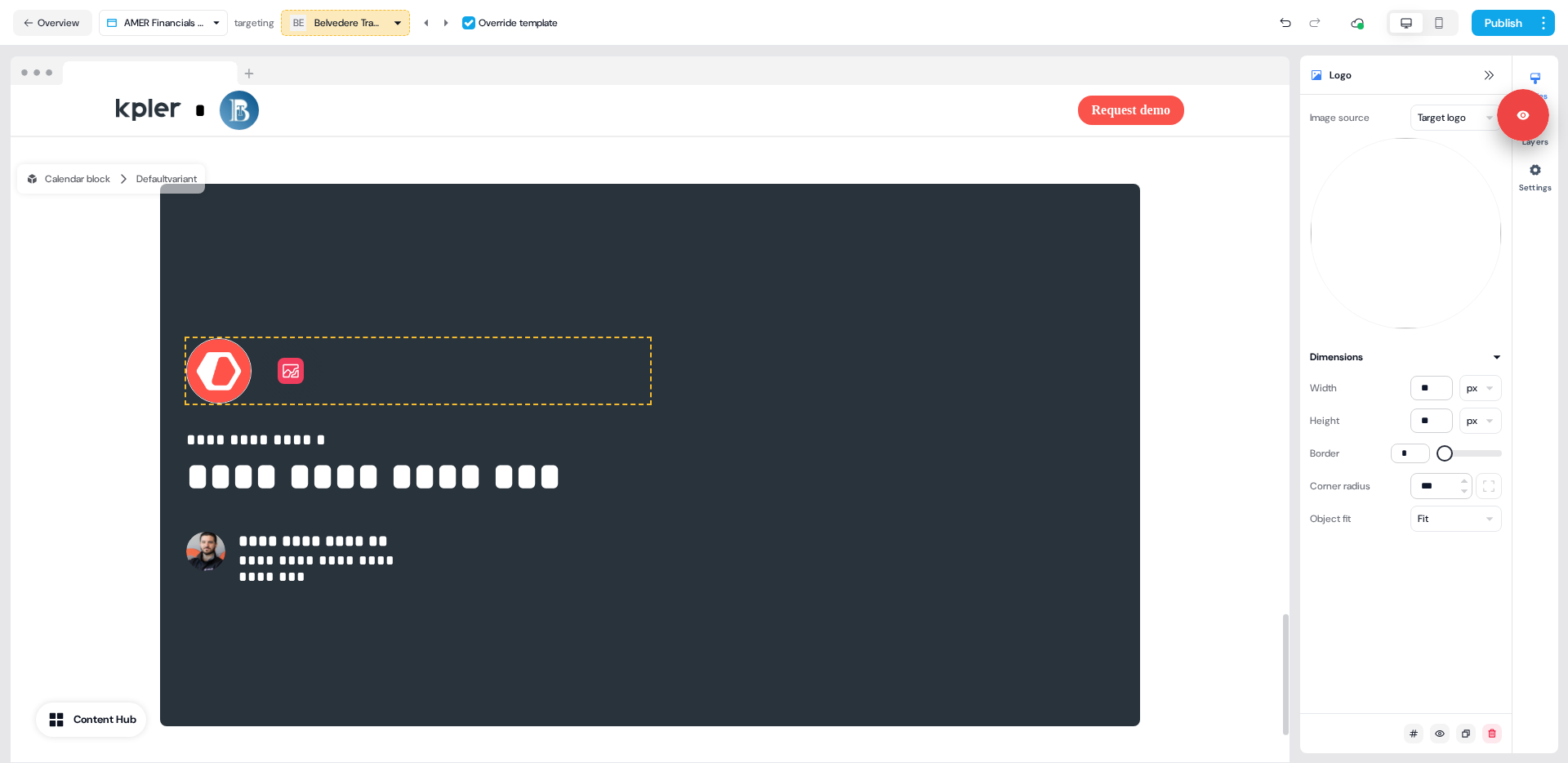
click at [283, 378] on icon at bounding box center [291, 372] width 16 height 14
click at [1440, 234] on img at bounding box center [1406, 233] width 192 height 192
click at [1462, 116] on html "**********" at bounding box center [784, 382] width 1568 height 763
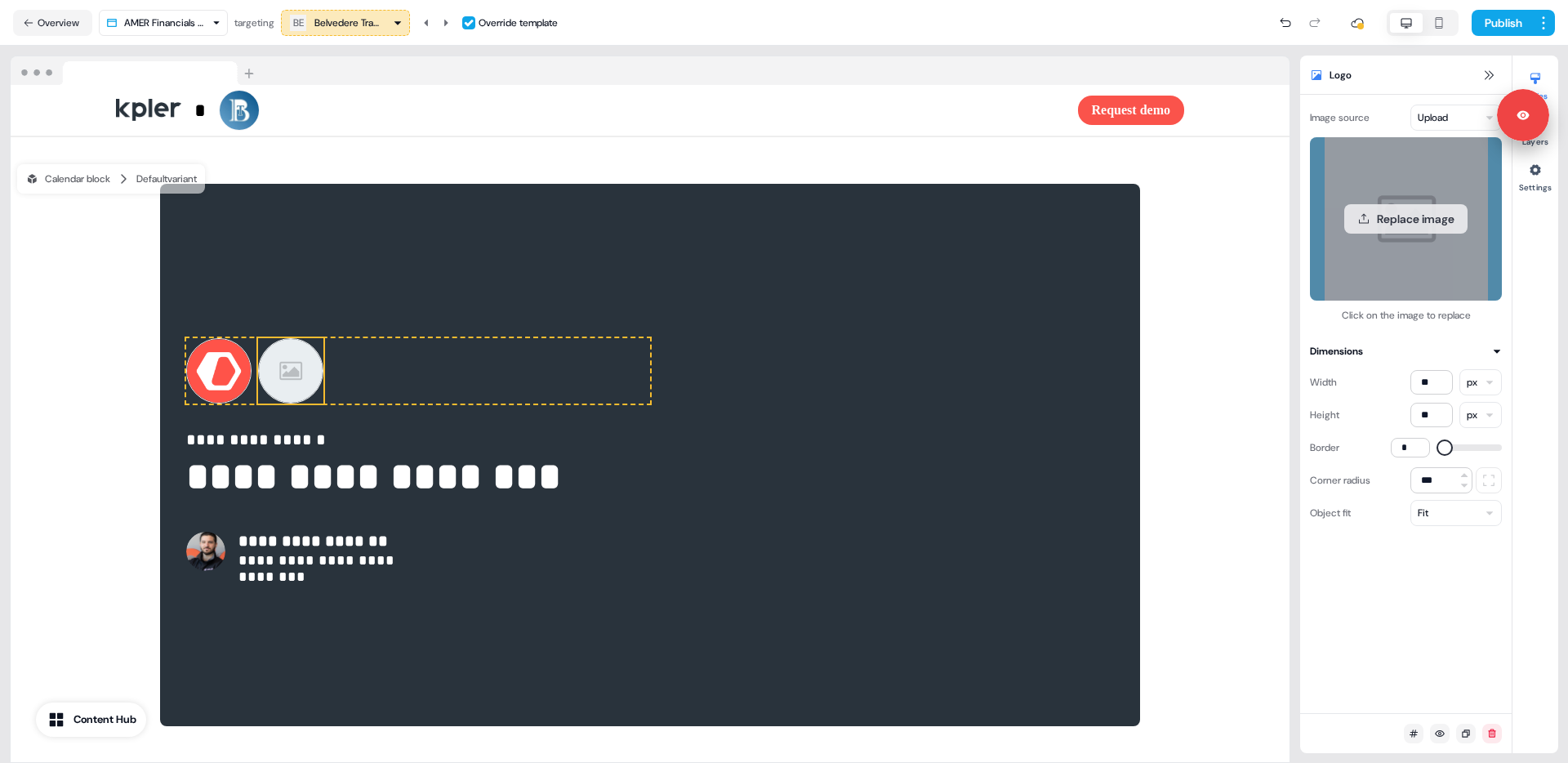
click at [1433, 221] on button "Replace image" at bounding box center [1405, 218] width 123 height 29
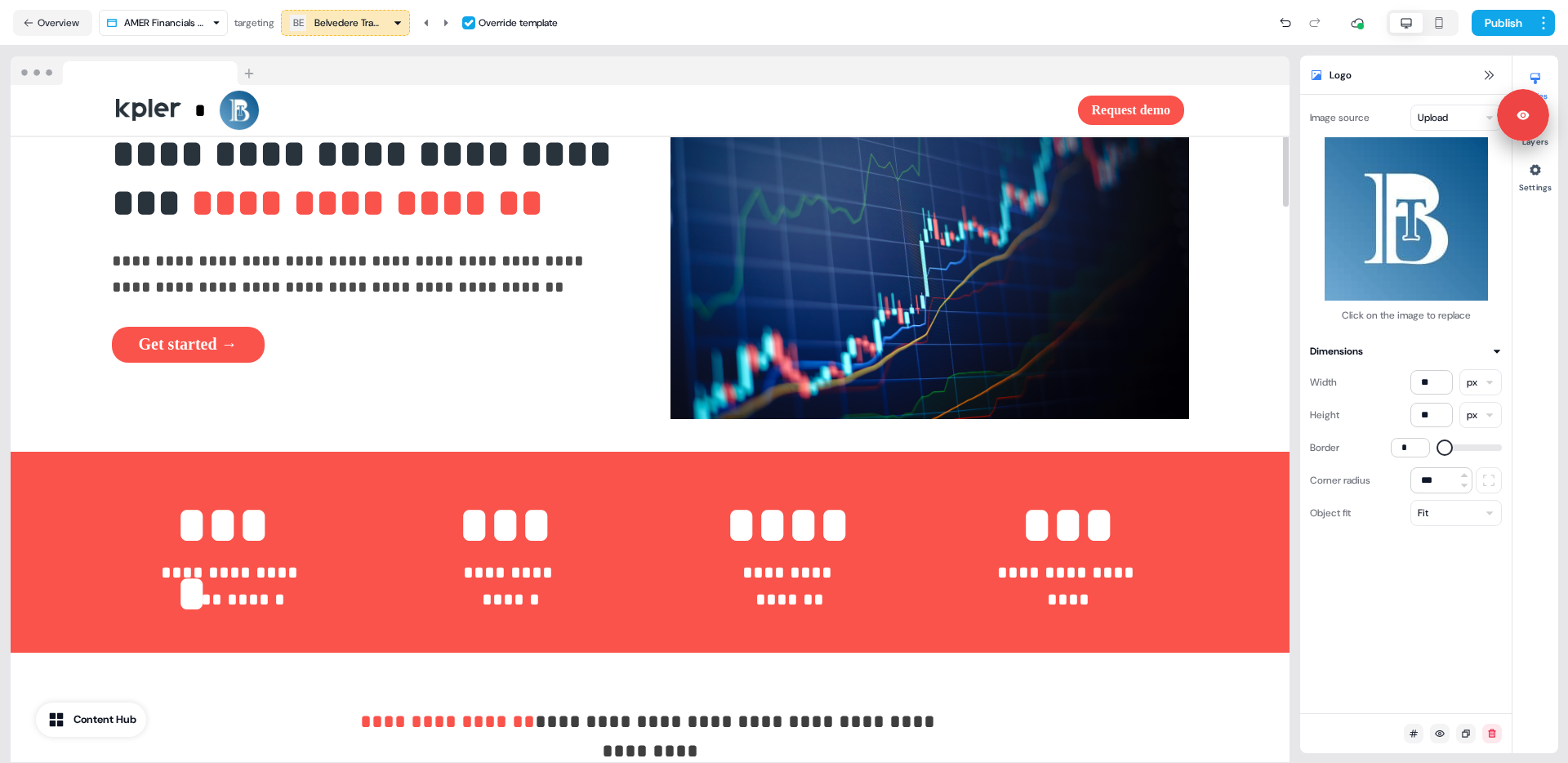
scroll to position [0, 0]
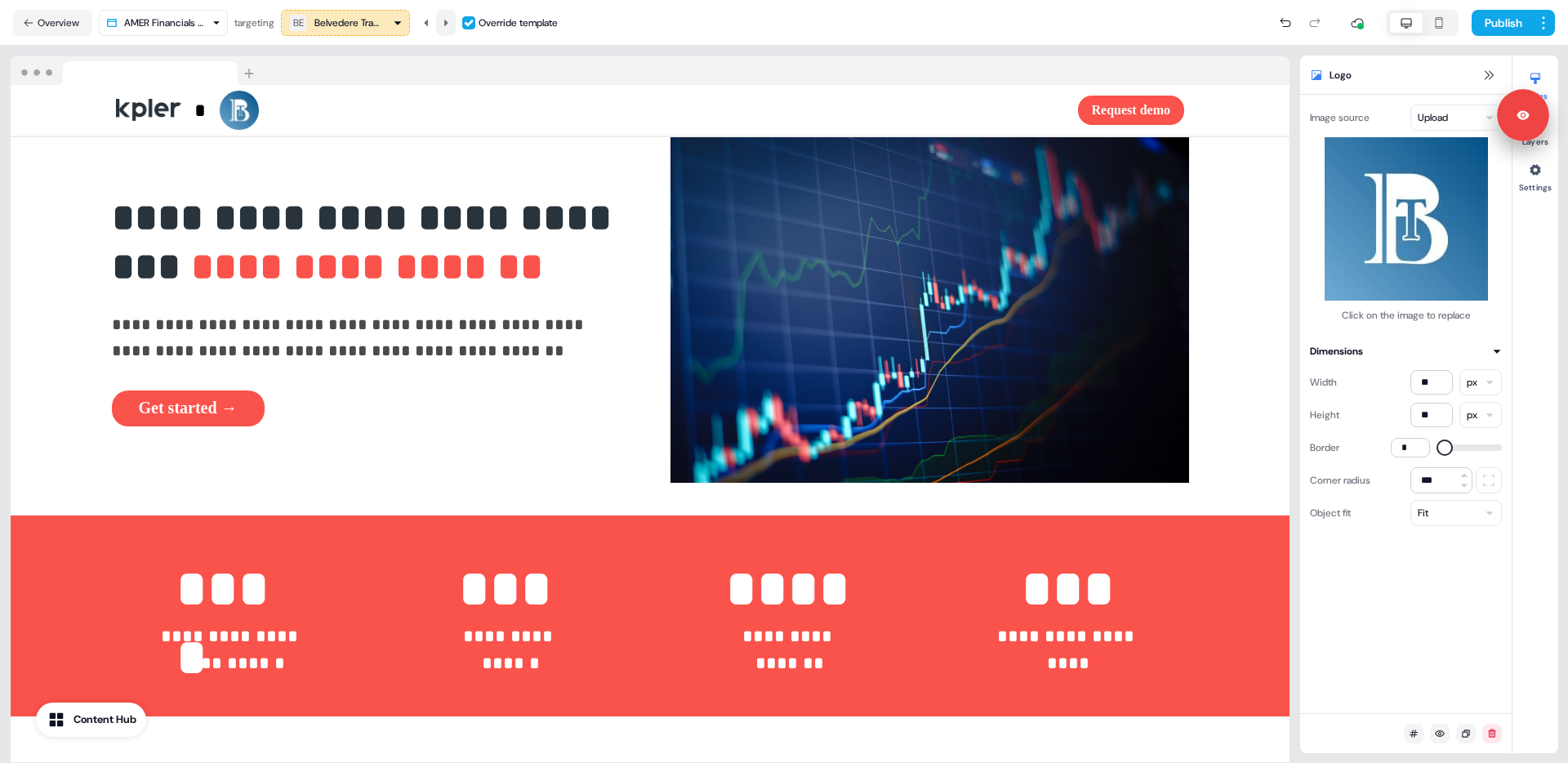
click at [451, 20] on icon at bounding box center [445, 22] width 10 height 10
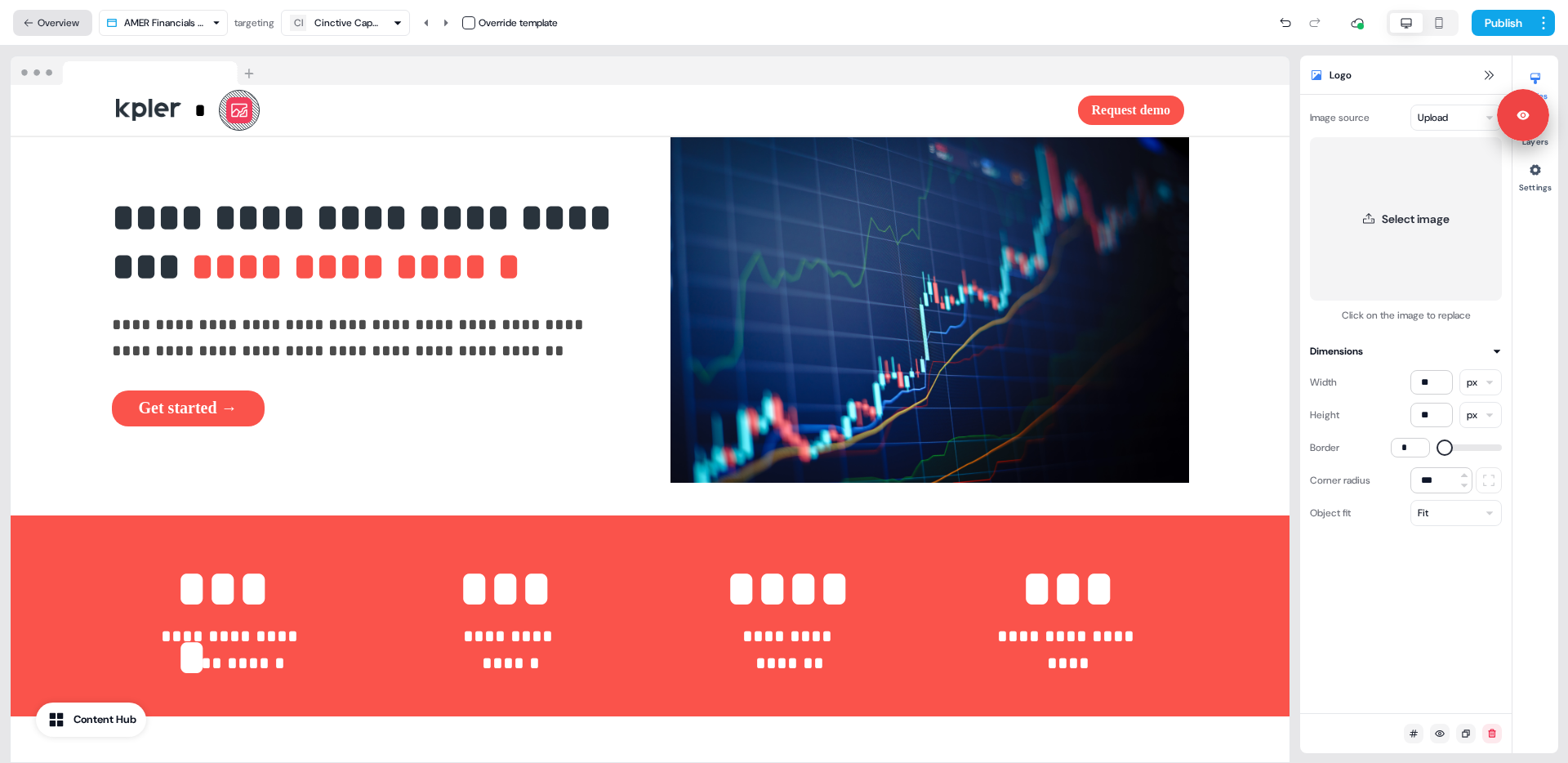
click at [38, 25] on button "Overview" at bounding box center [52, 22] width 79 height 26
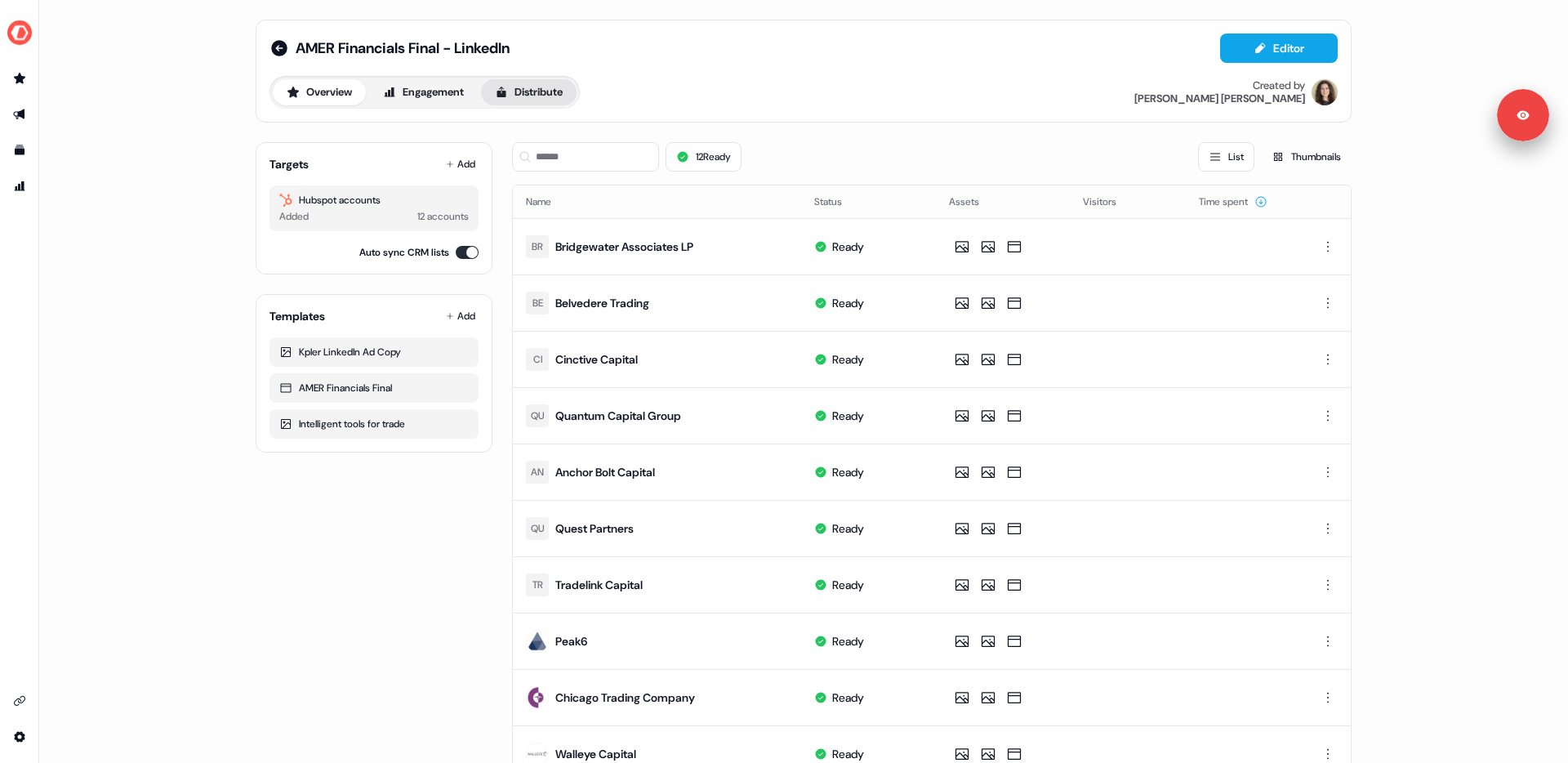
click at [553, 97] on button "Distribute" at bounding box center [529, 91] width 96 height 26
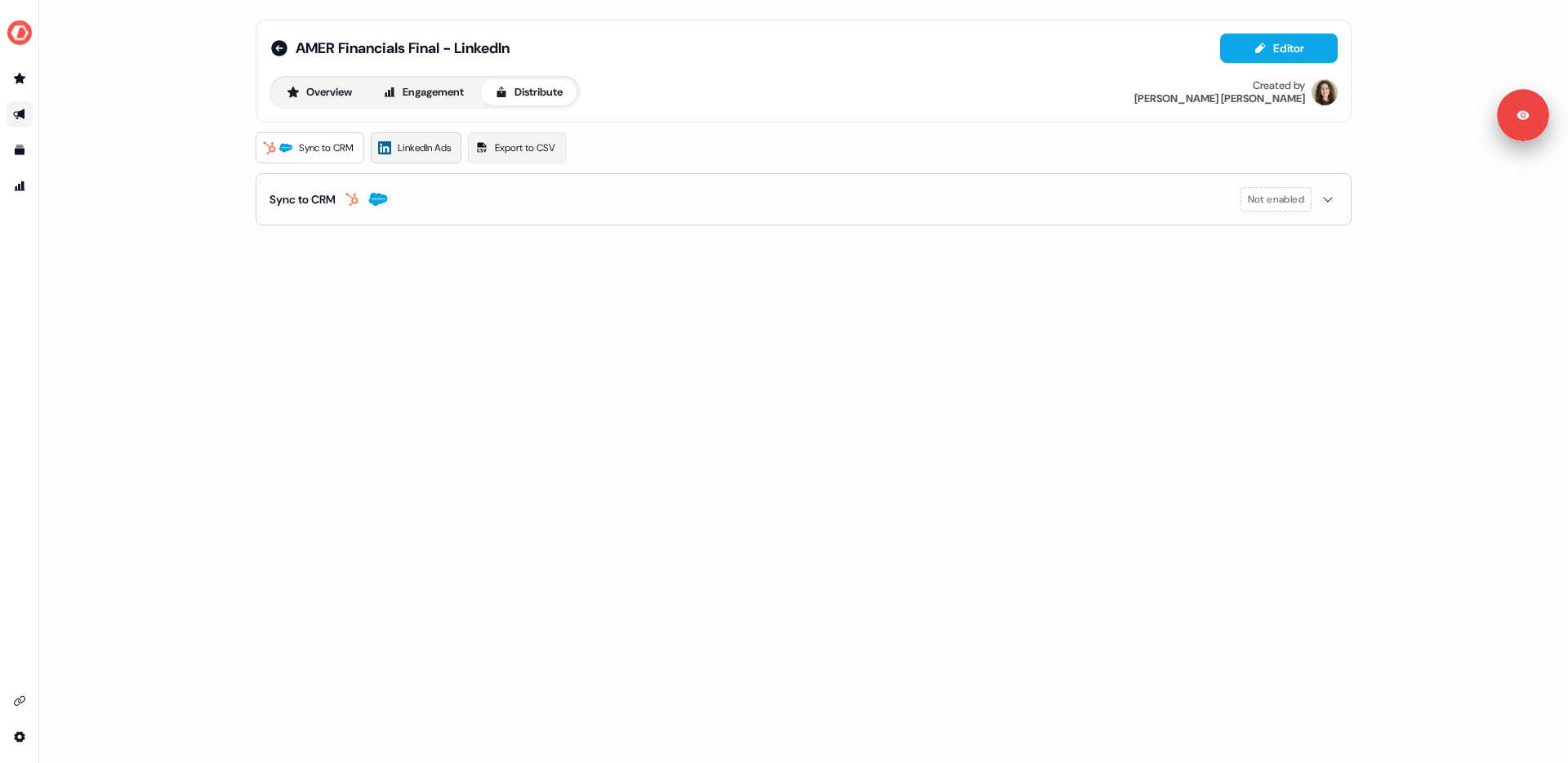
click at [445, 147] on span "LinkedIn Ads" at bounding box center [424, 147] width 53 height 16
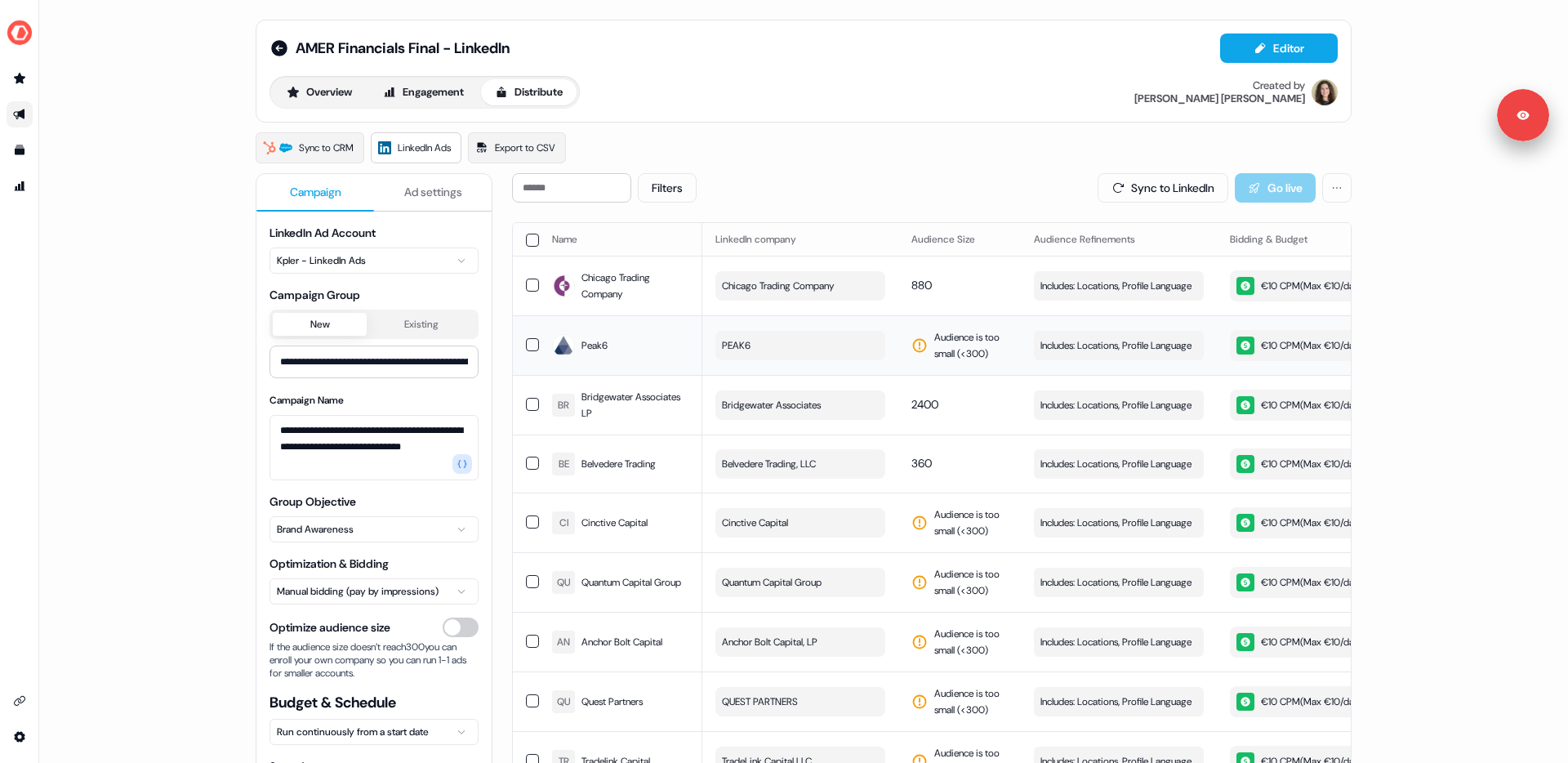
click at [798, 353] on button "PEAK6" at bounding box center [799, 345] width 169 height 29
click at [810, 320] on td "PEAK6" at bounding box center [800, 344] width 196 height 59
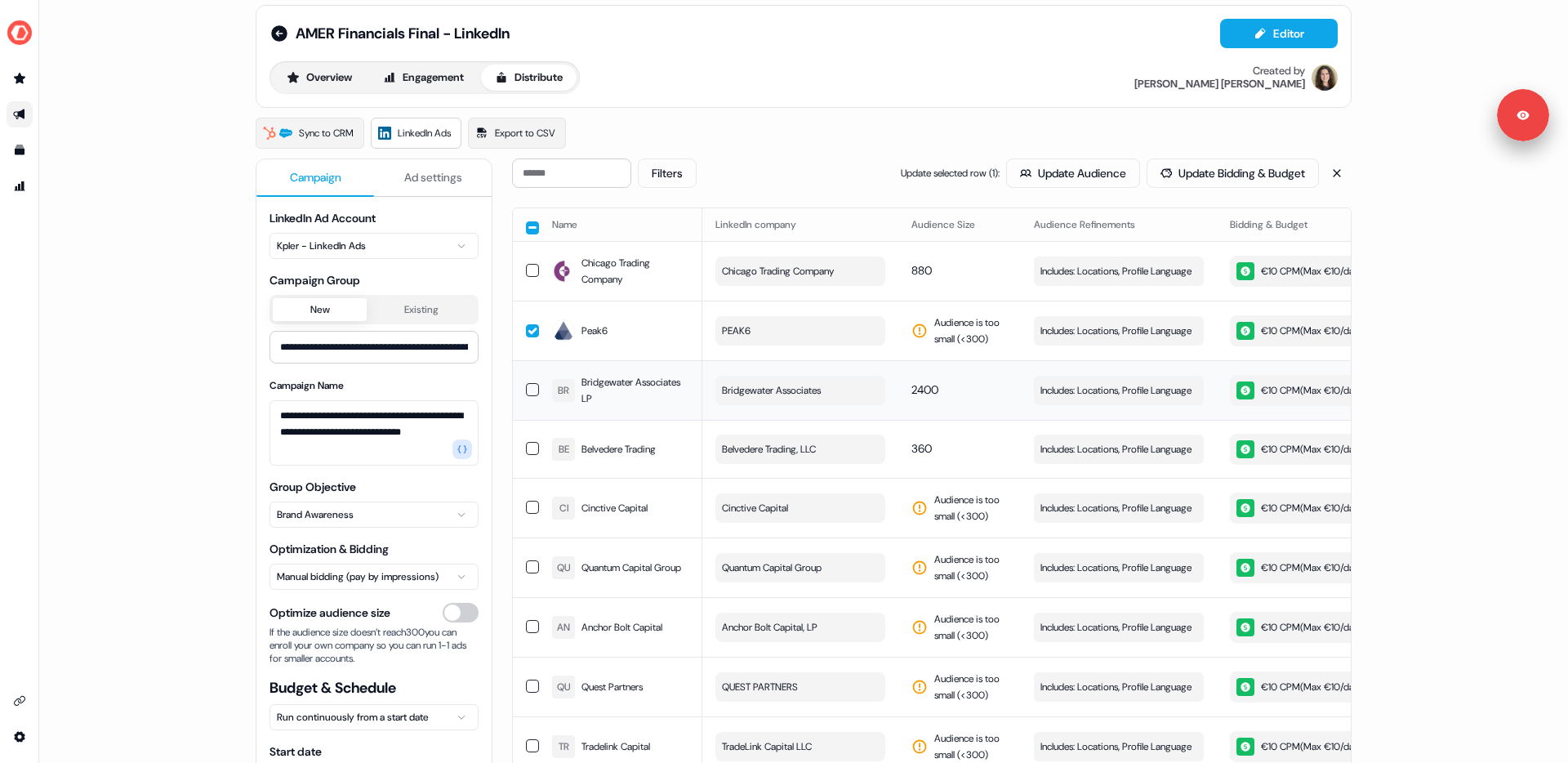
scroll to position [17, 0]
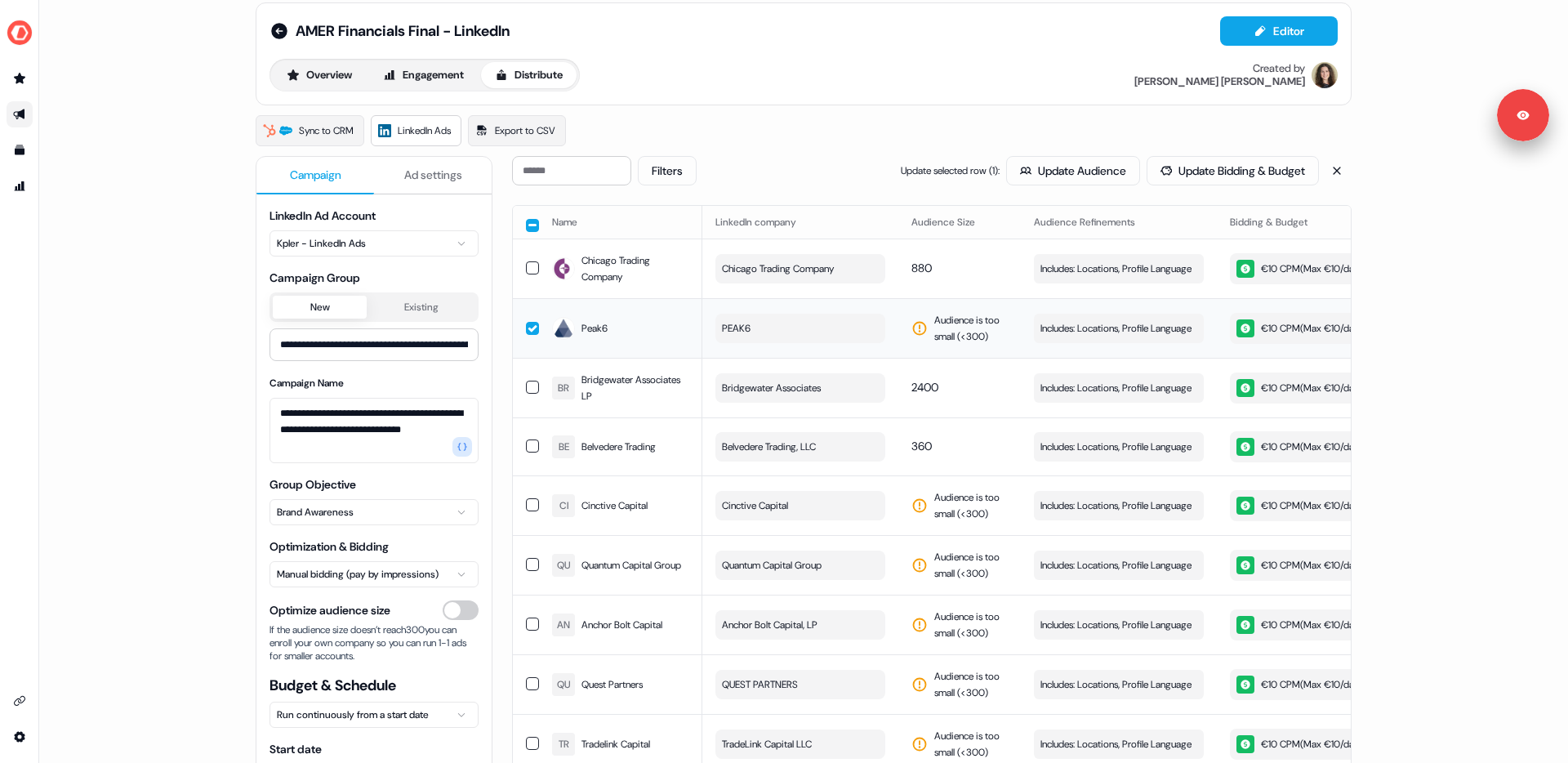
click at [529, 324] on button "button" at bounding box center [532, 328] width 13 height 13
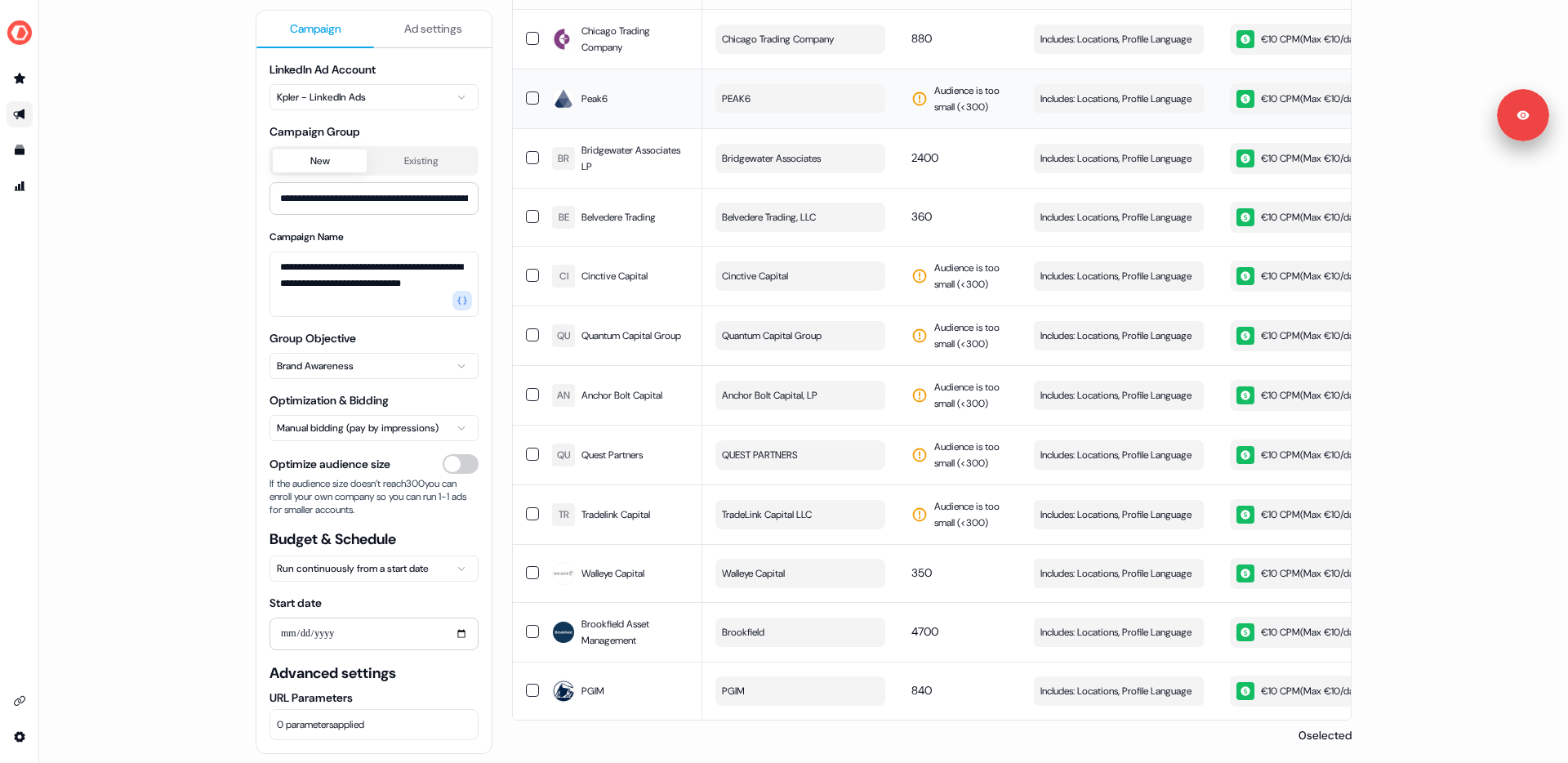
scroll to position [0, 0]
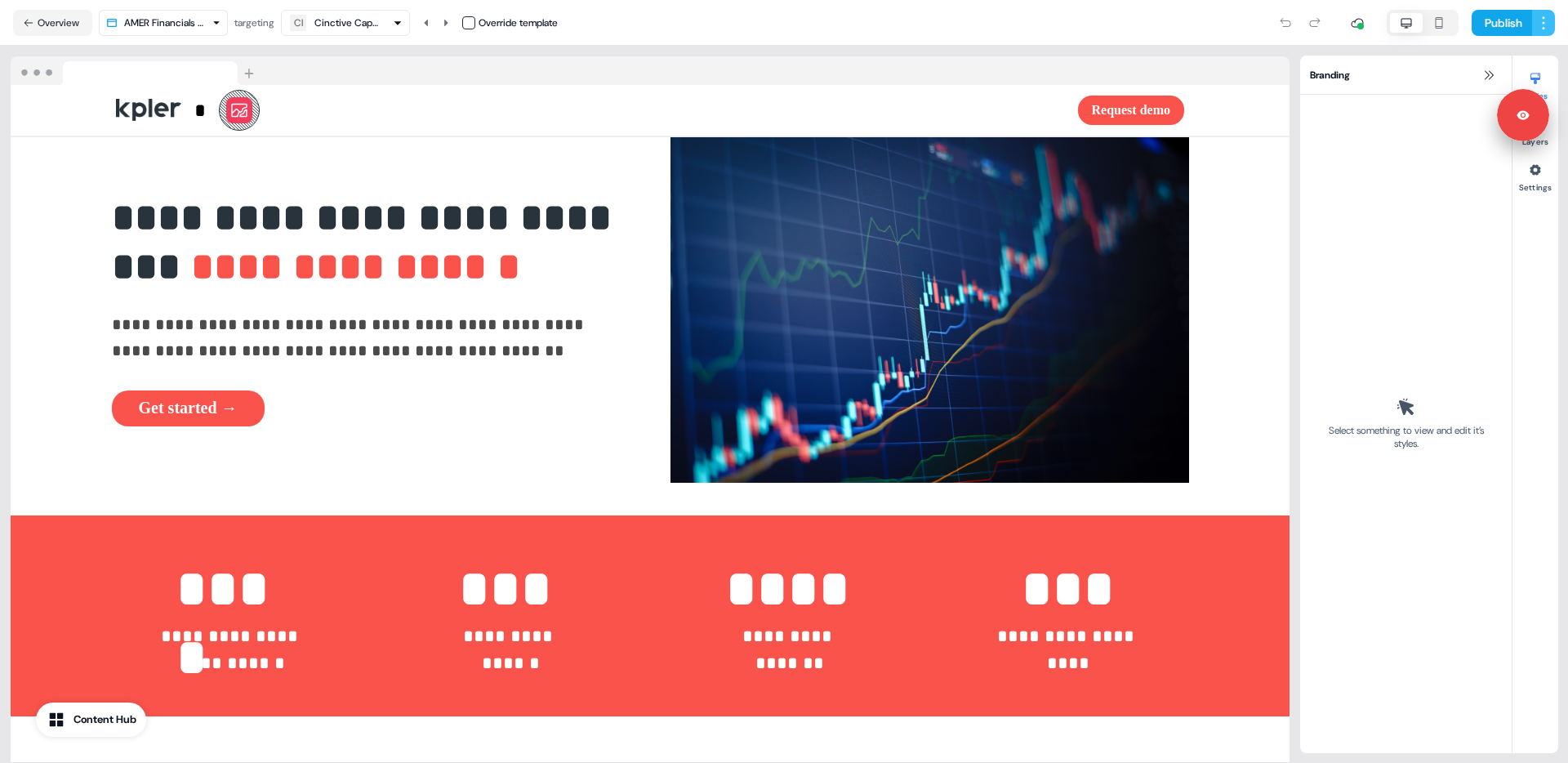
click at [1547, 25] on html "**********" at bounding box center [784, 382] width 1568 height 763
click at [52, 32] on html "**********" at bounding box center [784, 382] width 1568 height 763
click at [52, 30] on button "Overview" at bounding box center [52, 22] width 79 height 26
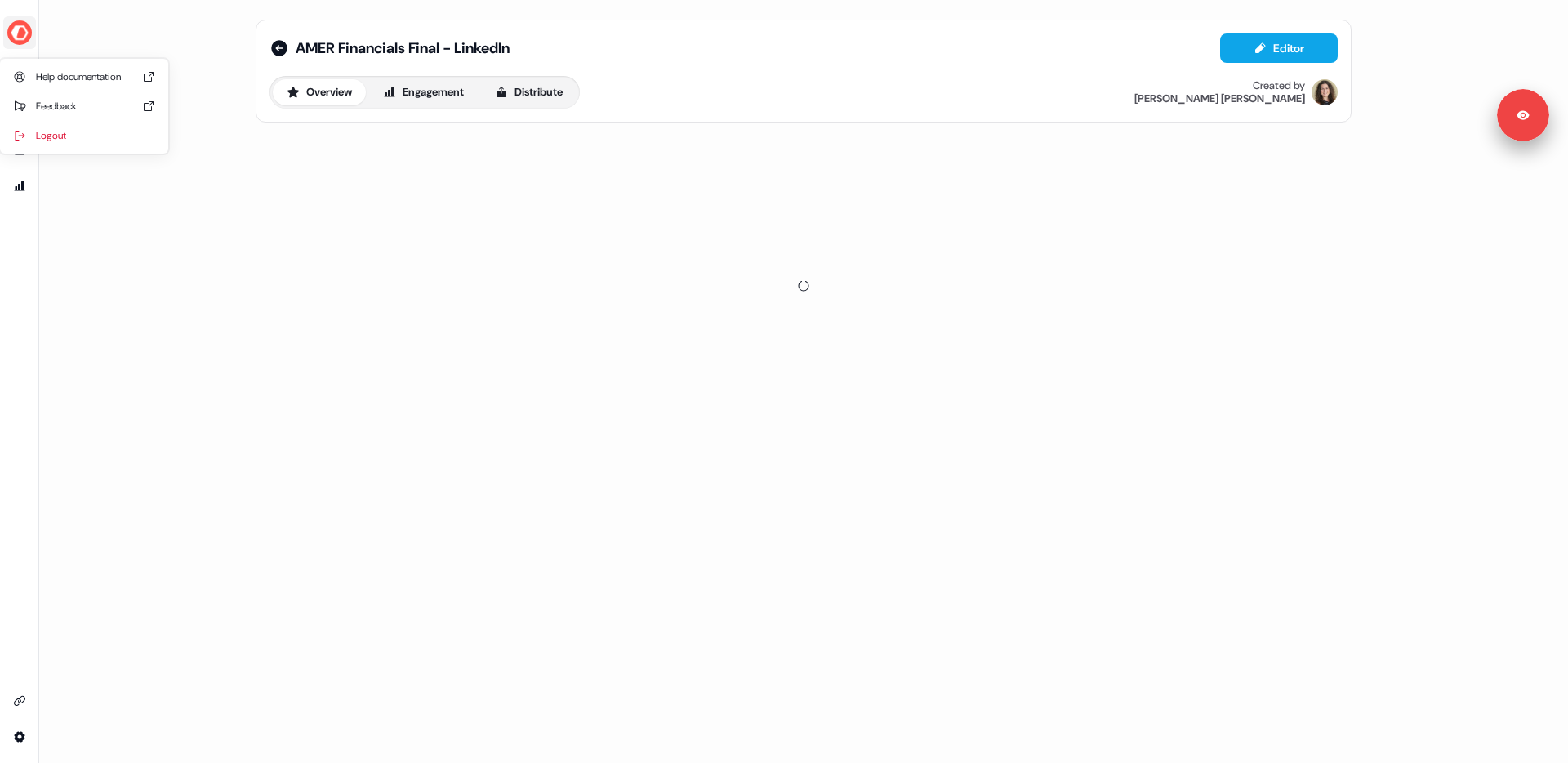
click at [17, 35] on img "side nav menu" at bounding box center [19, 32] width 26 height 26
click at [69, 138] on div "Logout" at bounding box center [83, 135] width 155 height 29
